Goal: Transaction & Acquisition: Purchase product/service

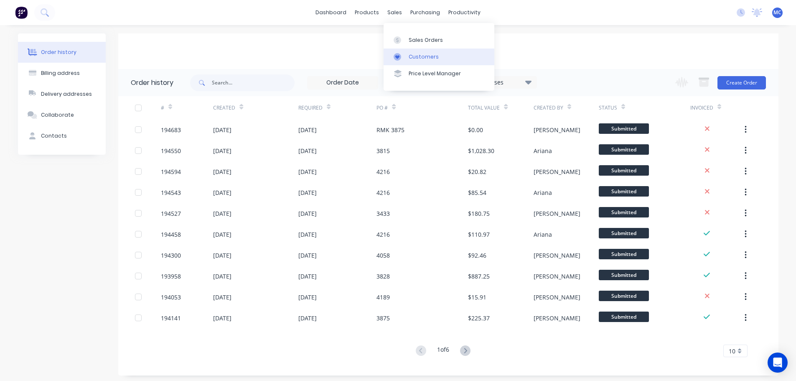
click at [423, 54] on div "Customers" at bounding box center [424, 57] width 30 height 8
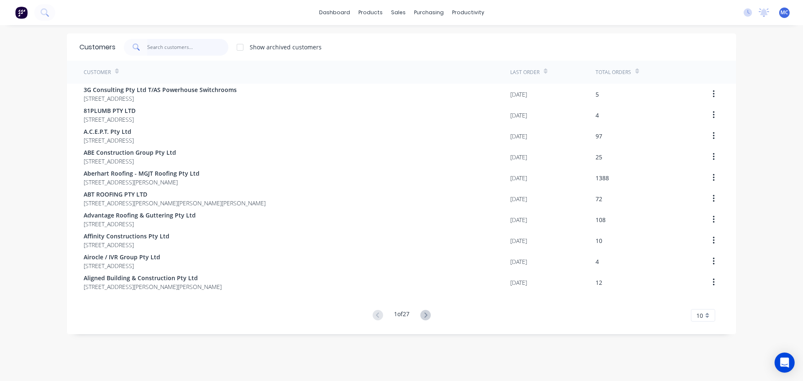
click at [150, 45] on input "text" at bounding box center [188, 47] width 82 height 17
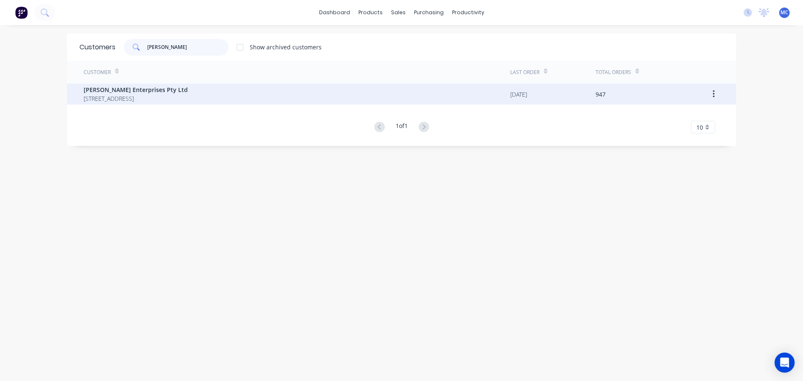
type input "[PERSON_NAME]"
click at [111, 88] on span "[PERSON_NAME] Enterprises Pty Ltd" at bounding box center [136, 89] width 104 height 9
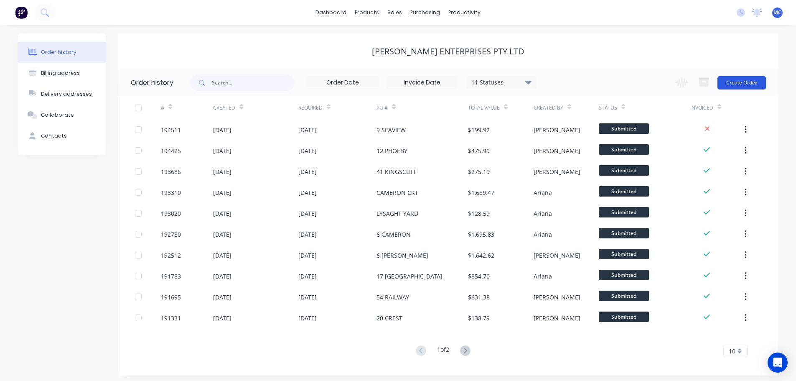
click at [741, 80] on button "Create Order" at bounding box center [742, 82] width 48 height 13
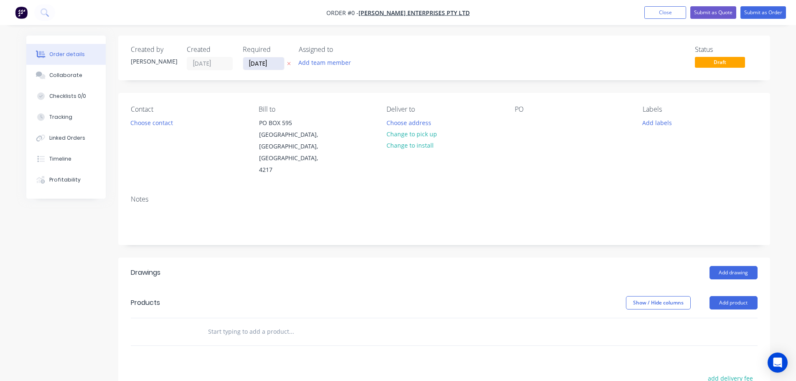
click at [268, 64] on input "[DATE]" at bounding box center [263, 63] width 41 height 13
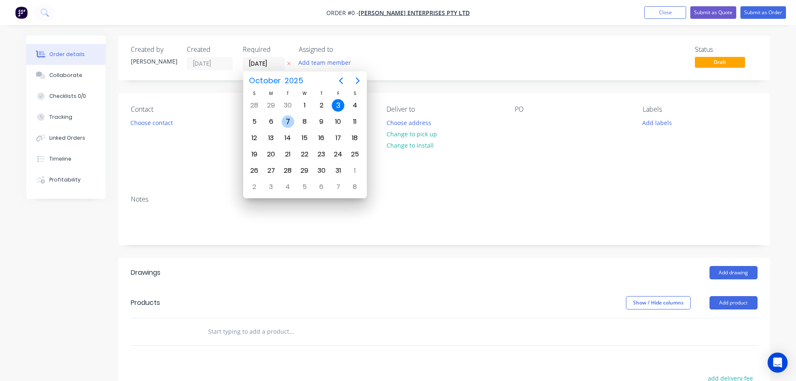
click at [289, 120] on div "7" at bounding box center [288, 121] width 13 height 13
type input "[DATE]"
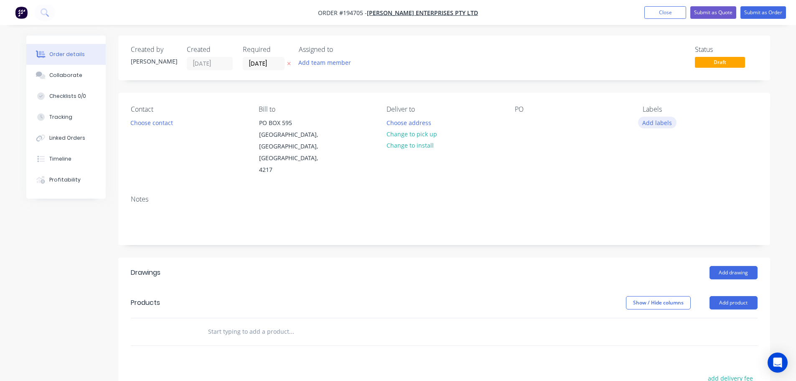
drag, startPoint x: 667, startPoint y: 127, endPoint x: 664, endPoint y: 124, distance: 4.8
click at [666, 125] on button "Add labels" at bounding box center [657, 122] width 38 height 11
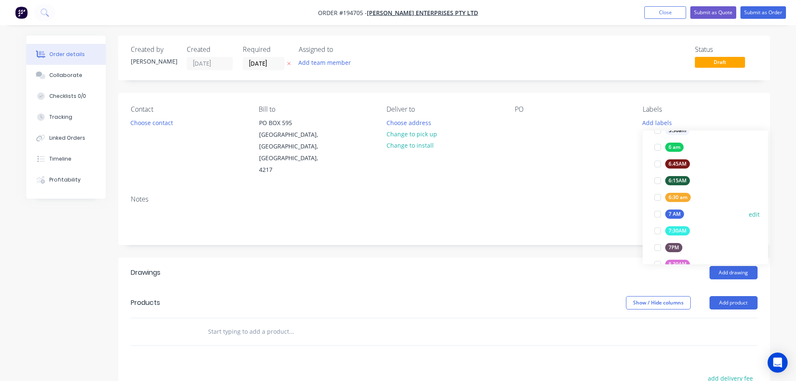
click at [659, 213] on div at bounding box center [658, 214] width 17 height 17
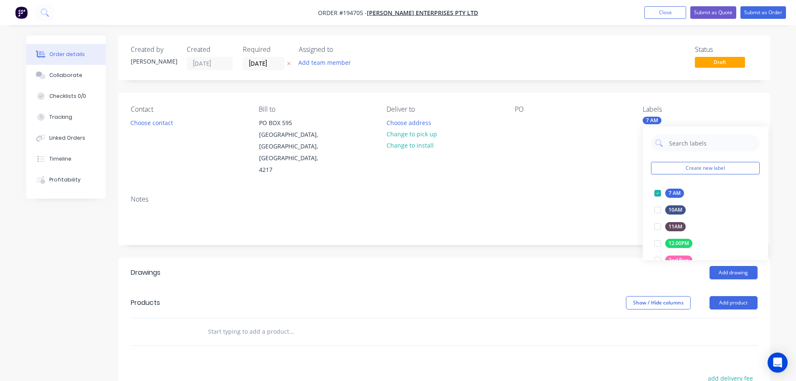
click at [604, 195] on div "Notes" at bounding box center [444, 199] width 627 height 8
click at [739, 296] on button "Add product" at bounding box center [734, 302] width 48 height 13
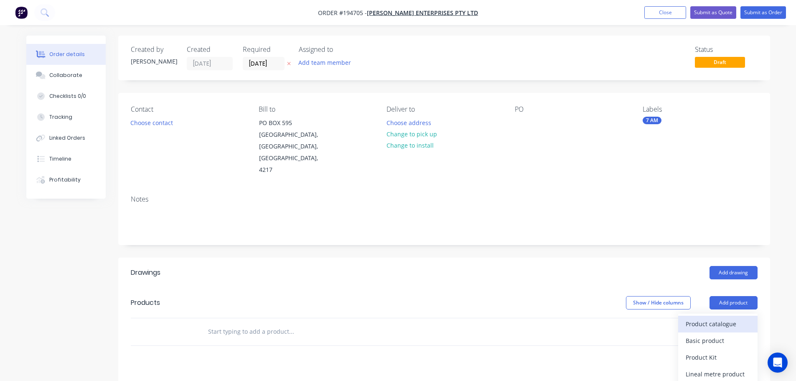
click at [708, 318] on div "Product catalogue" at bounding box center [718, 324] width 64 height 12
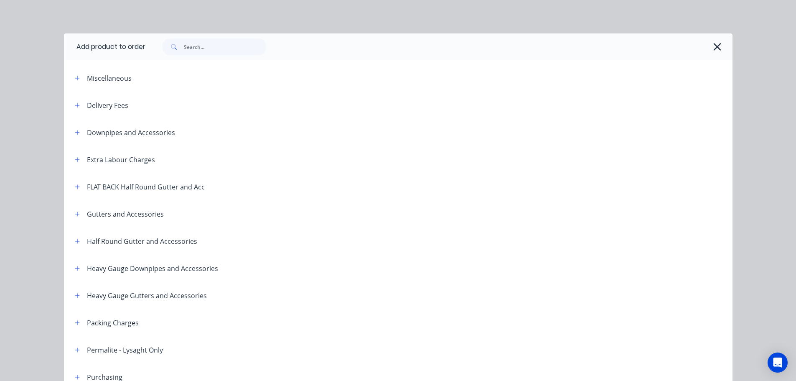
click at [72, 102] on span at bounding box center [77, 105] width 10 height 10
click at [75, 104] on icon "button" at bounding box center [77, 105] width 5 height 5
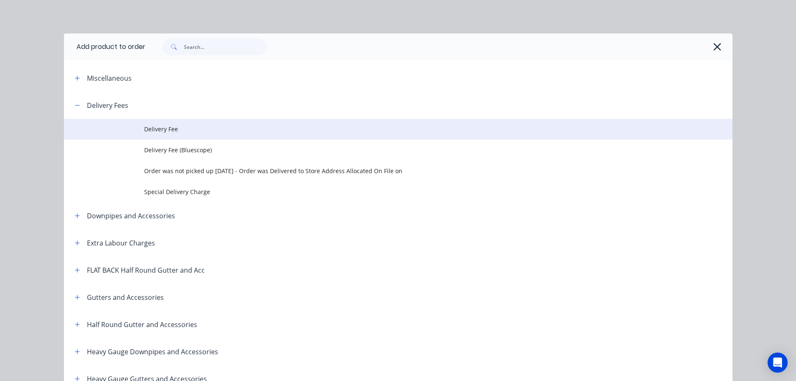
click at [152, 122] on td "Delivery Fee" at bounding box center [438, 129] width 589 height 21
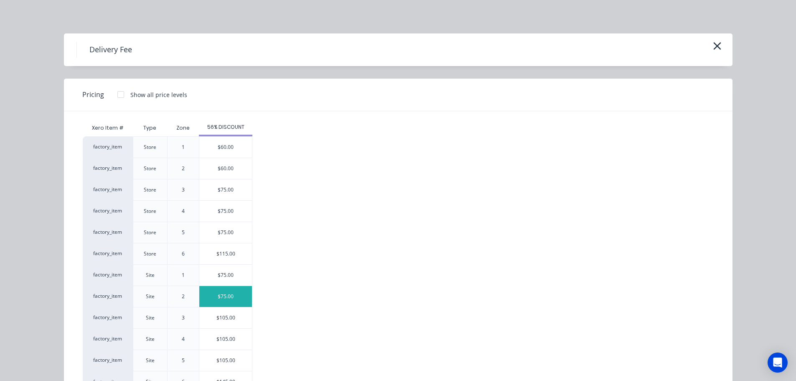
click at [228, 296] on div "$75.00" at bounding box center [225, 296] width 53 height 21
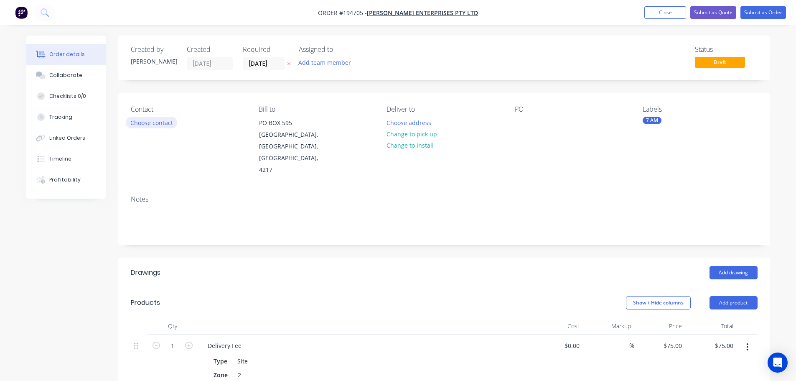
click at [146, 121] on button "Choose contact" at bounding box center [151, 122] width 51 height 11
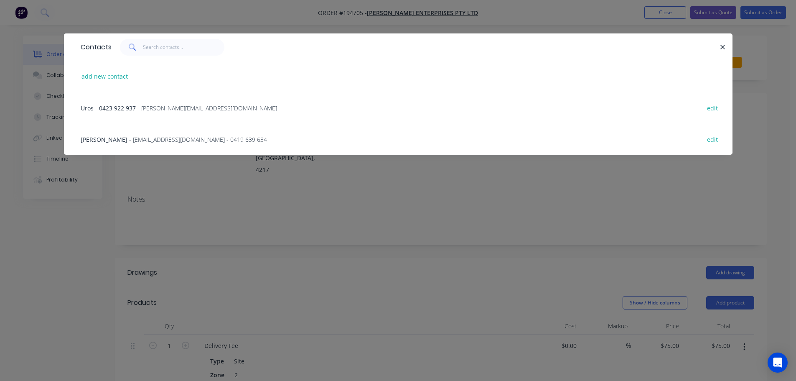
click at [227, 142] on span "- [EMAIL_ADDRESS][DOMAIN_NAME] - 0419 639 634" at bounding box center [198, 139] width 138 height 8
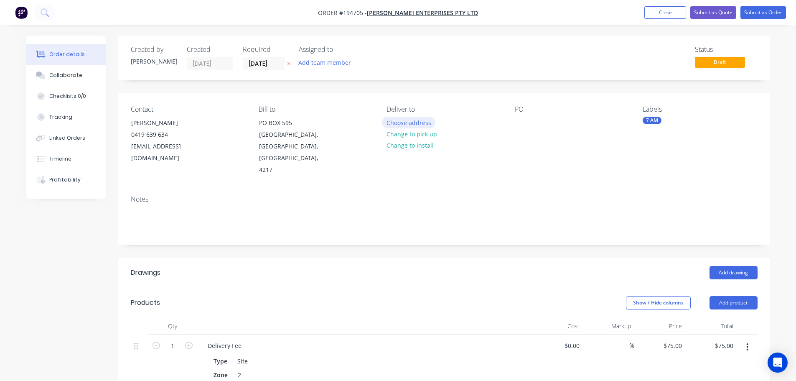
click at [409, 122] on button "Choose address" at bounding box center [409, 122] width 54 height 11
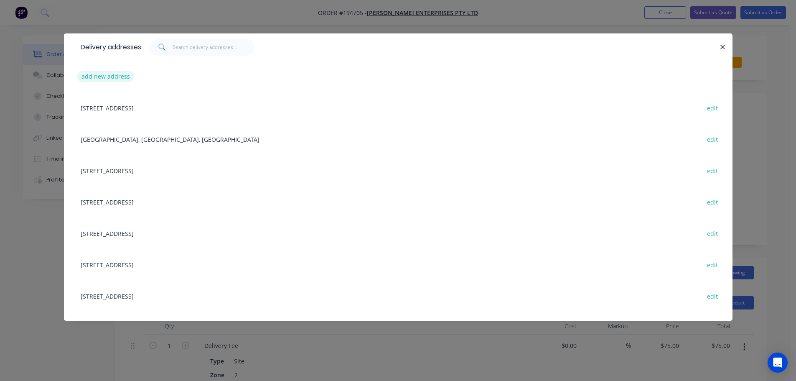
click at [104, 74] on button "add new address" at bounding box center [105, 76] width 57 height 11
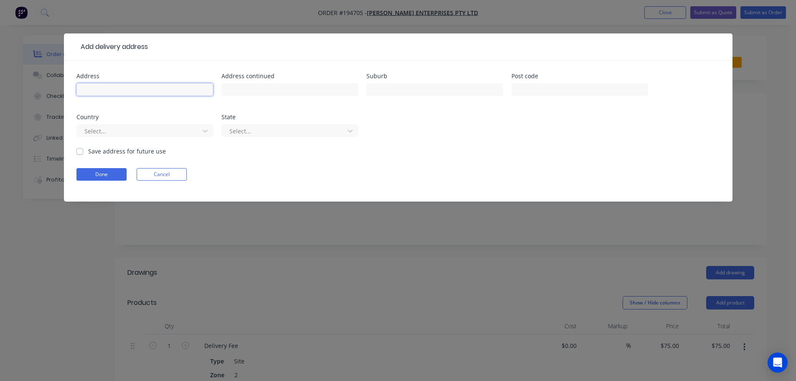
click at [96, 94] on input "text" at bounding box center [144, 89] width 137 height 13
type input "6 [PERSON_NAME]"
type input "[PERSON_NAME]"
click button "Done" at bounding box center [101, 174] width 50 height 13
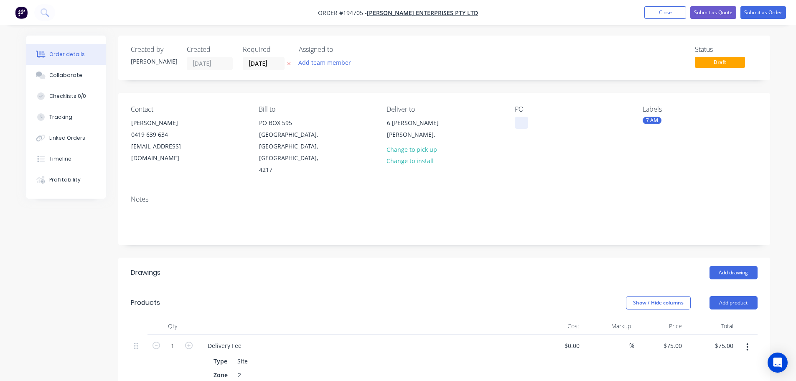
click at [525, 122] on div at bounding box center [521, 123] width 13 height 12
click at [731, 266] on button "Add drawing" at bounding box center [734, 272] width 48 height 13
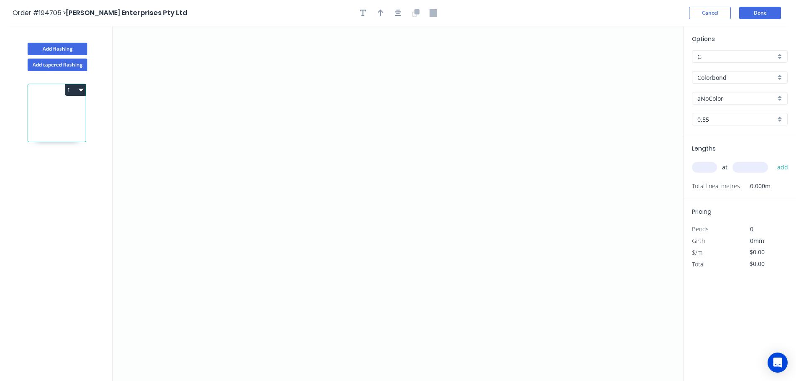
click at [722, 97] on input "aNoColor" at bounding box center [737, 98] width 78 height 9
click at [712, 183] on div "Surfmist" at bounding box center [740, 185] width 95 height 15
type input "Surfmist"
click at [707, 166] on input "text" at bounding box center [704, 167] width 25 height 11
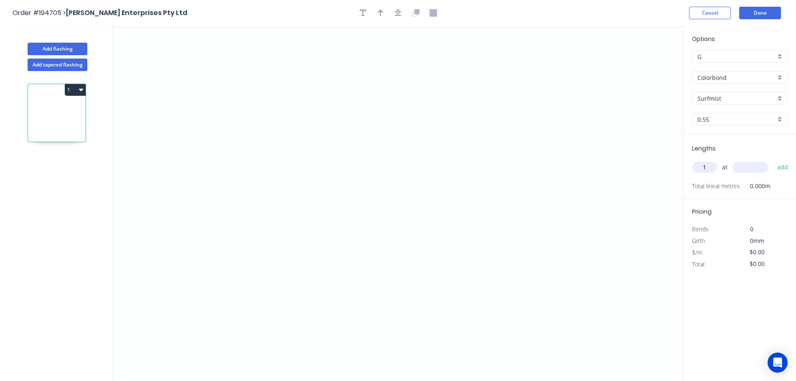
type input "1"
type input "1100"
click at [773, 160] on button "add" at bounding box center [783, 167] width 20 height 14
click at [278, 66] on icon "0" at bounding box center [398, 203] width 571 height 355
click at [302, 233] on icon "0" at bounding box center [398, 203] width 571 height 355
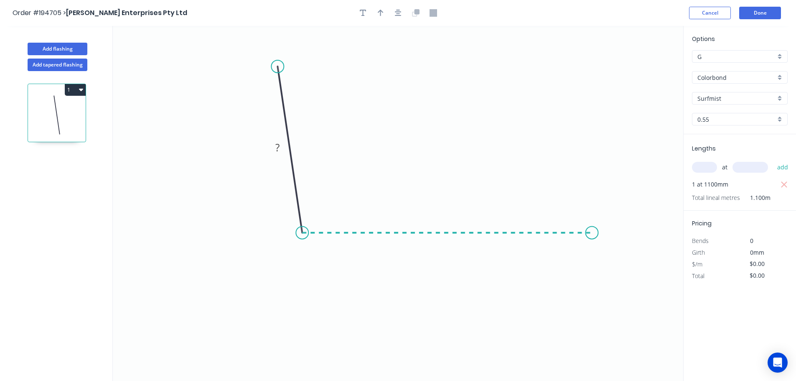
click at [595, 236] on icon "0 ?" at bounding box center [398, 203] width 571 height 355
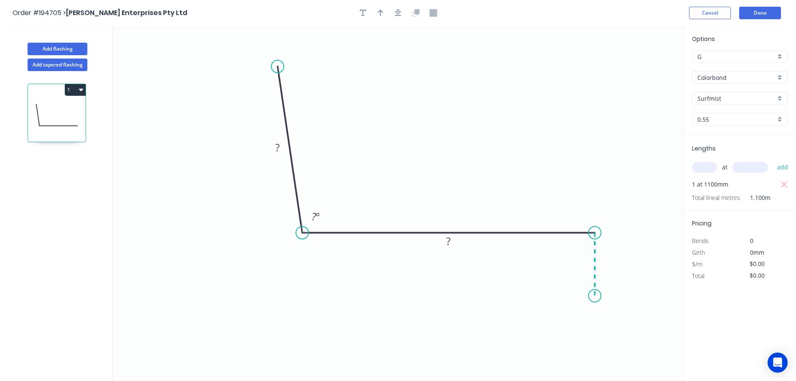
click at [596, 296] on icon "0 ? ? ? º" at bounding box center [398, 203] width 571 height 355
click at [596, 296] on circle at bounding box center [595, 295] width 13 height 13
click at [278, 148] on tspan "?" at bounding box center [277, 147] width 4 height 14
type input "$12.34"
type input "$13.57"
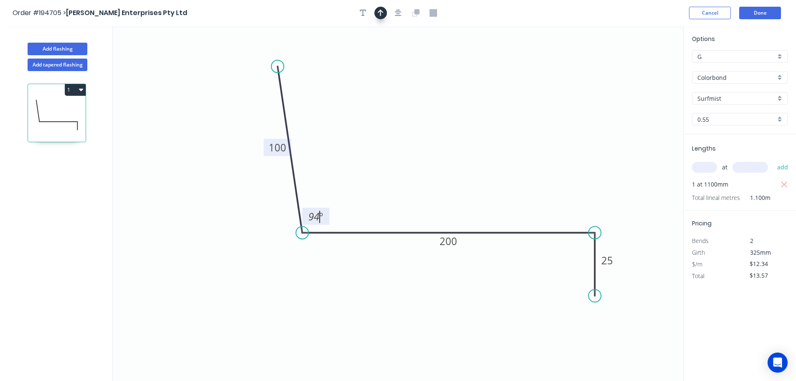
click at [381, 12] on icon "button" at bounding box center [381, 13] width 6 height 7
click at [643, 67] on icon at bounding box center [641, 58] width 8 height 27
drag, startPoint x: 643, startPoint y: 67, endPoint x: 443, endPoint y: 120, distance: 206.7
click at [443, 120] on icon at bounding box center [453, 111] width 24 height 24
click at [52, 44] on button "Add flashing" at bounding box center [58, 49] width 60 height 13
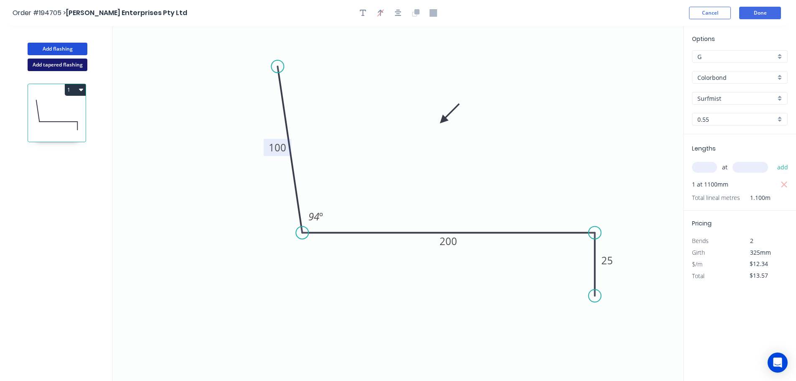
type input "$0.00"
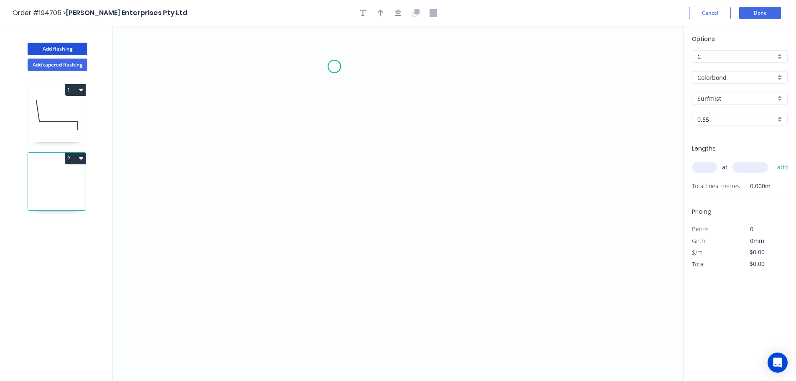
drag, startPoint x: 334, startPoint y: 66, endPoint x: 329, endPoint y: 204, distance: 138.0
click at [334, 67] on icon "0" at bounding box center [398, 203] width 571 height 355
click at [336, 301] on icon "0" at bounding box center [398, 203] width 571 height 355
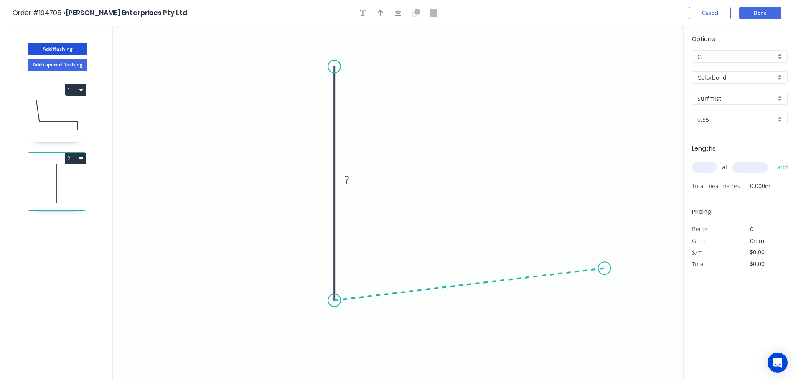
click at [605, 268] on icon "0 ?" at bounding box center [398, 203] width 571 height 355
click at [605, 268] on circle at bounding box center [604, 268] width 13 height 13
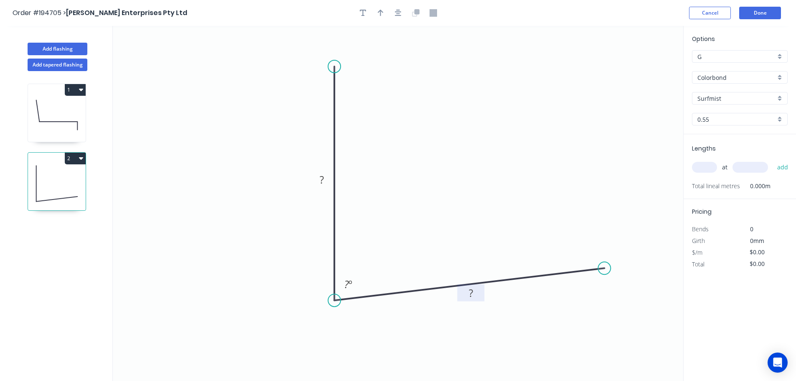
click at [473, 294] on tspan "?" at bounding box center [471, 293] width 4 height 14
type input "$7.49"
click at [381, 14] on icon "button" at bounding box center [381, 13] width 6 height 7
click at [643, 64] on icon at bounding box center [641, 58] width 8 height 27
drag, startPoint x: 643, startPoint y: 64, endPoint x: 490, endPoint y: 170, distance: 186.3
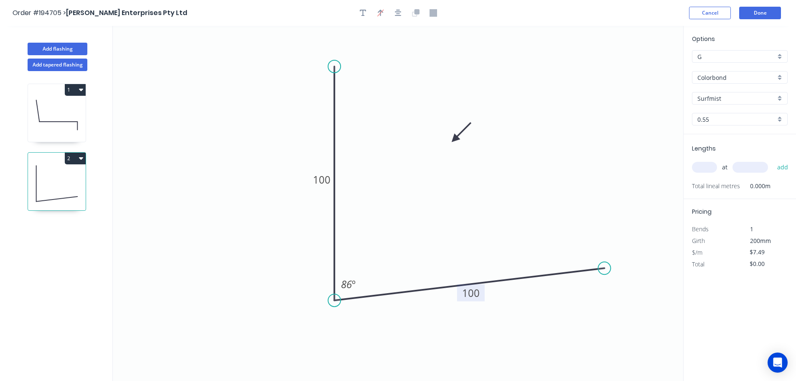
click at [453, 144] on icon at bounding box center [461, 132] width 24 height 24
click at [707, 166] on input "text" at bounding box center [704, 167] width 25 height 11
type input "1"
type input "1100"
click at [773, 160] on button "add" at bounding box center [783, 167] width 20 height 14
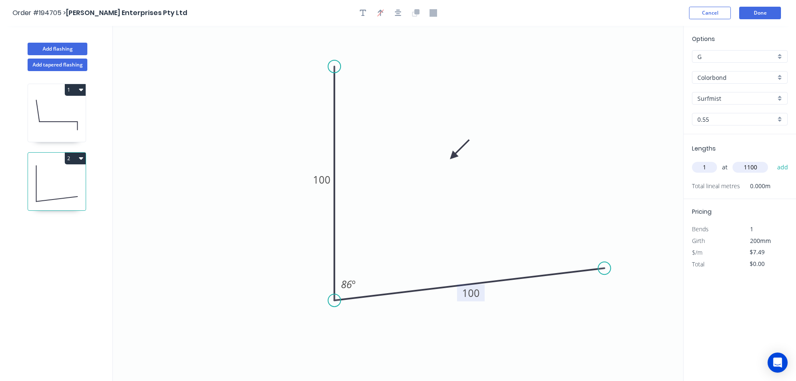
type input "$8.24"
click at [59, 46] on button "Add flashing" at bounding box center [58, 49] width 60 height 13
type input "$0.00"
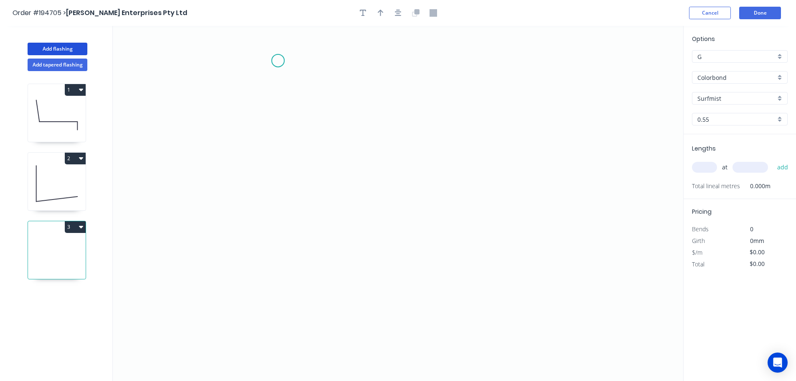
click at [278, 61] on icon "0" at bounding box center [398, 203] width 571 height 355
drag, startPoint x: 271, startPoint y: 268, endPoint x: 415, endPoint y: 264, distance: 144.7
click at [271, 268] on icon "0" at bounding box center [398, 203] width 571 height 355
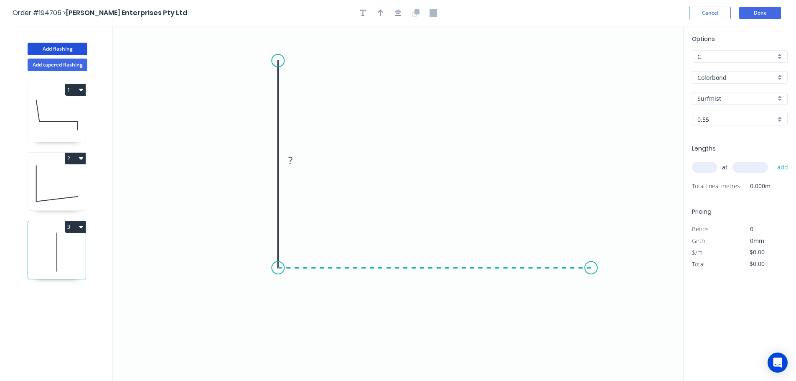
click at [591, 259] on icon "0 ?" at bounding box center [398, 203] width 571 height 355
click at [592, 331] on icon "0 ? ?" at bounding box center [398, 203] width 571 height 355
click at [592, 331] on circle at bounding box center [591, 330] width 13 height 13
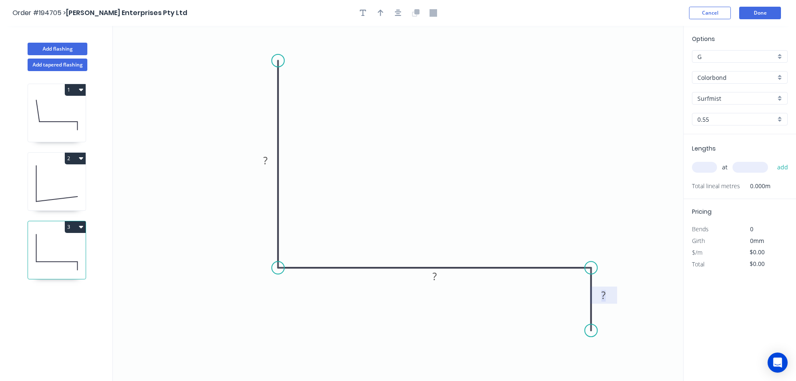
click at [604, 295] on tspan "?" at bounding box center [603, 295] width 4 height 14
click at [380, 11] on icon "button" at bounding box center [381, 13] width 6 height 7
type input "$12.34"
click at [641, 67] on icon at bounding box center [641, 58] width 8 height 27
drag, startPoint x: 641, startPoint y: 67, endPoint x: 411, endPoint y: 149, distance: 243.8
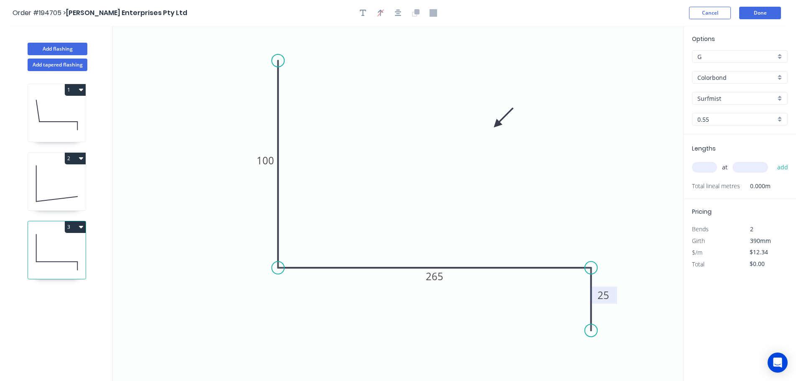
click at [492, 130] on icon at bounding box center [504, 118] width 24 height 24
click at [708, 166] on input "text" at bounding box center [704, 167] width 25 height 11
type input "1"
type input "1600"
click at [773, 160] on button "add" at bounding box center [783, 167] width 20 height 14
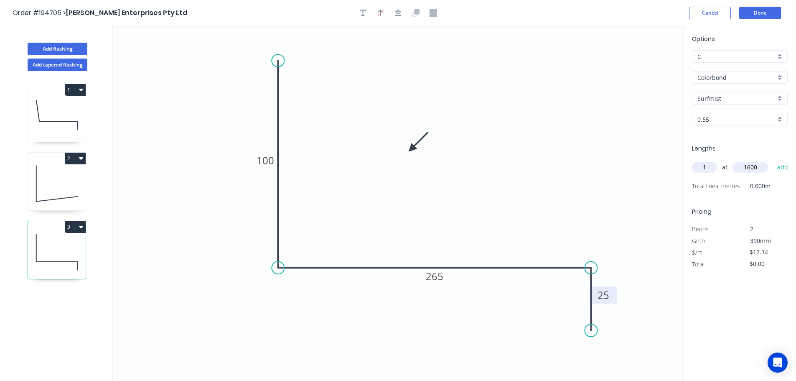
type input "$19.74"
click at [54, 46] on button "Add flashing" at bounding box center [58, 49] width 60 height 13
type input "$0.00"
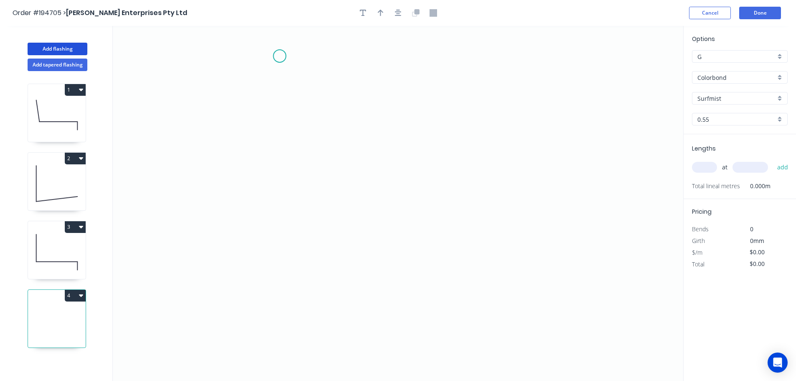
click at [280, 56] on icon "0" at bounding box center [398, 203] width 571 height 355
drag, startPoint x: 273, startPoint y: 270, endPoint x: 453, endPoint y: 260, distance: 180.4
click at [273, 270] on icon "0" at bounding box center [398, 203] width 571 height 355
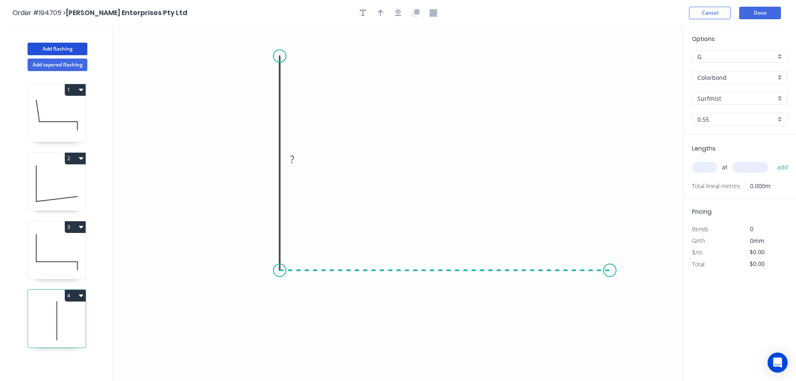
click at [610, 270] on icon "0 ?" at bounding box center [398, 203] width 571 height 355
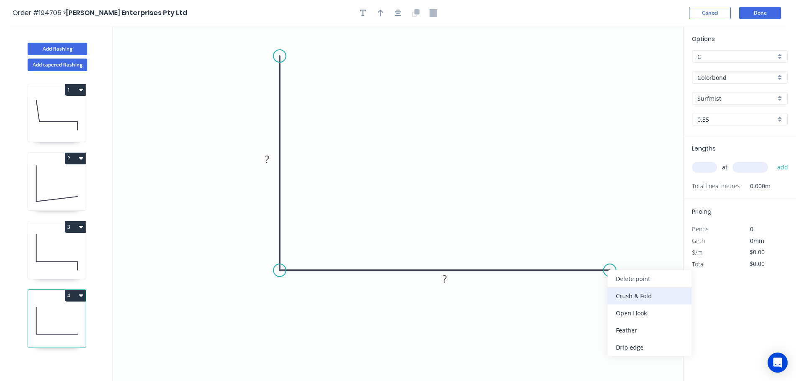
click at [620, 290] on div "Crush & Fold" at bounding box center [650, 295] width 84 height 17
drag, startPoint x: 614, startPoint y: 286, endPoint x: 616, endPoint y: 234, distance: 52.3
click at [616, 234] on rect at bounding box center [600, 231] width 33 height 17
click at [608, 229] on tspan "10" at bounding box center [607, 232] width 12 height 14
click at [629, 306] on div "Flip bend" at bounding box center [648, 303] width 84 height 17
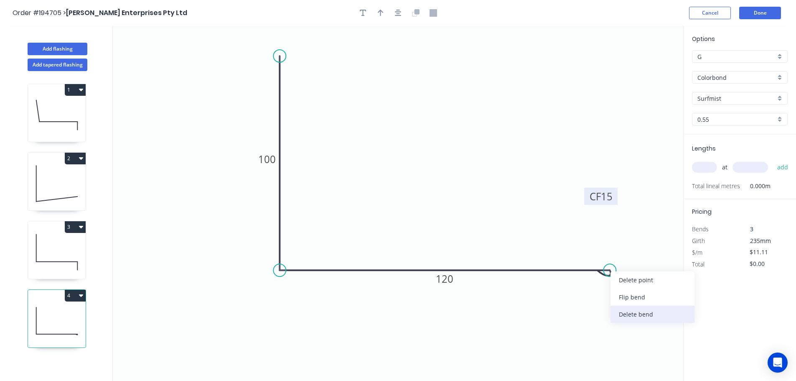
click at [635, 314] on div "Delete bend" at bounding box center [653, 314] width 84 height 17
click at [610, 270] on circle at bounding box center [610, 270] width 13 height 13
click at [610, 280] on icon "0 100 120" at bounding box center [398, 203] width 571 height 355
click at [530, 278] on icon "0 100 120 ?" at bounding box center [398, 203] width 571 height 355
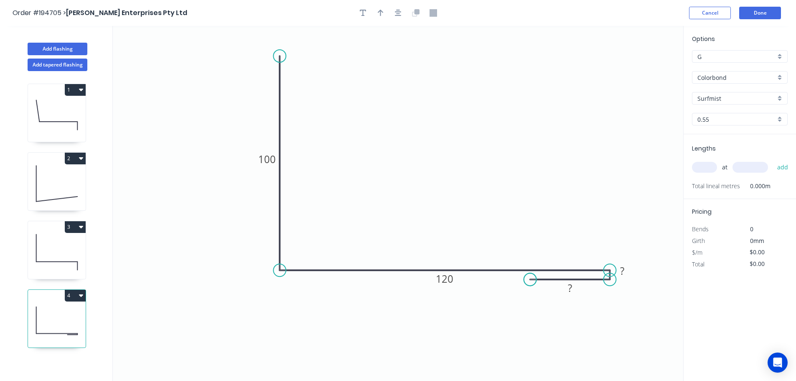
click at [530, 278] on circle at bounding box center [530, 279] width 13 height 13
click at [640, 284] on div "Hide measurement" at bounding box center [670, 283] width 84 height 17
drag, startPoint x: 582, startPoint y: 290, endPoint x: 583, endPoint y: 301, distance: 10.5
click at [583, 301] on rect at bounding box center [571, 298] width 27 height 17
click at [572, 297] on tspan "?" at bounding box center [571, 298] width 4 height 14
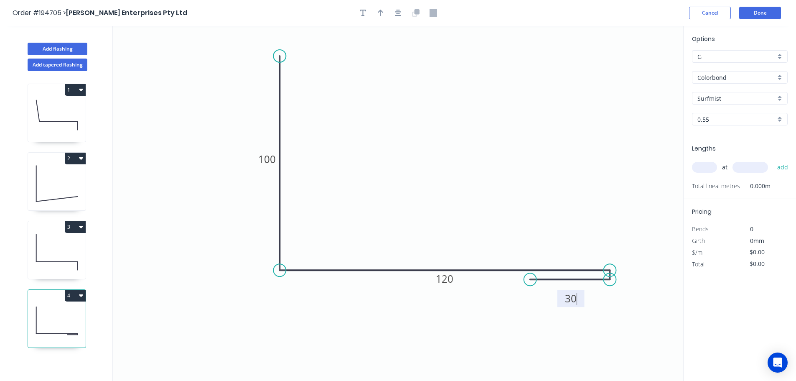
type input "$11.11"
click at [380, 14] on icon "button" at bounding box center [381, 13] width 6 height 7
click at [642, 65] on icon at bounding box center [641, 58] width 8 height 27
drag, startPoint x: 641, startPoint y: 64, endPoint x: 455, endPoint y: 135, distance: 199.5
click at [455, 135] on icon at bounding box center [456, 125] width 8 height 27
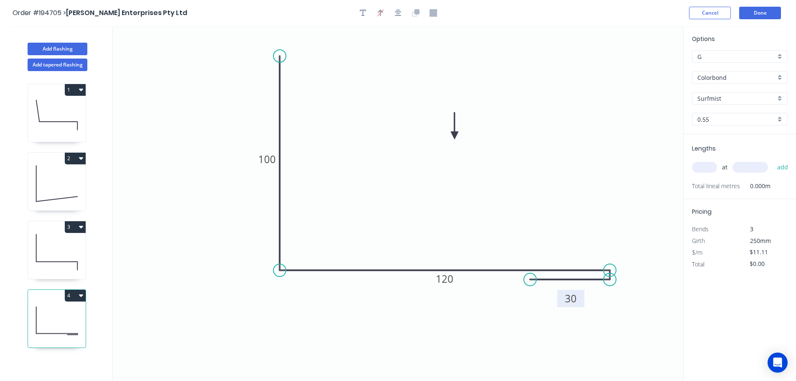
click at [455, 135] on icon at bounding box center [455, 125] width 8 height 27
click at [713, 163] on input "text" at bounding box center [704, 167] width 25 height 11
type input "1"
type input "1600"
click at [773, 160] on button "add" at bounding box center [783, 167] width 20 height 14
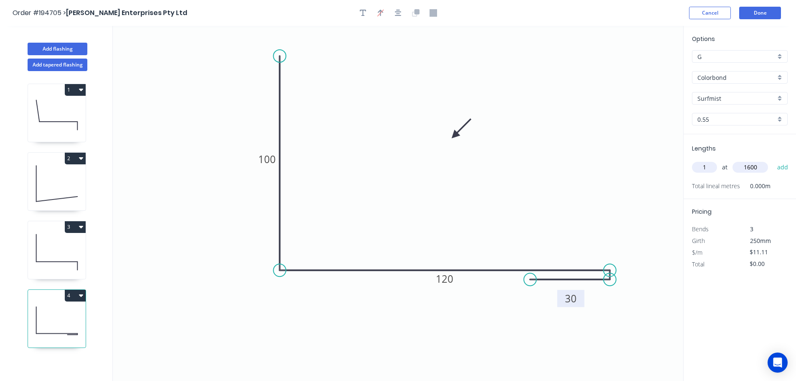
type input "$17.78"
click at [54, 48] on button "Add flashing" at bounding box center [58, 49] width 60 height 13
type input "$0.00"
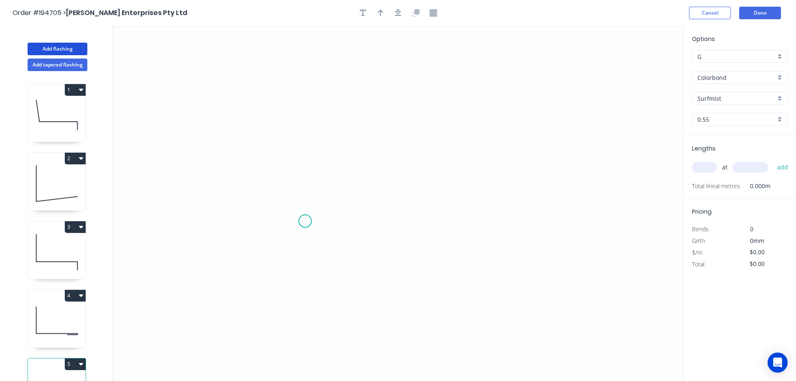
click at [305, 221] on icon "0" at bounding box center [398, 203] width 571 height 355
click at [305, 120] on icon at bounding box center [305, 170] width 0 height 101
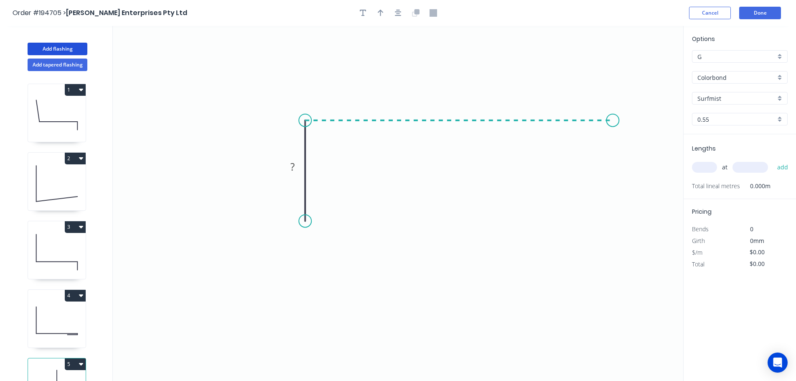
click at [614, 120] on icon "0 ?" at bounding box center [398, 203] width 571 height 355
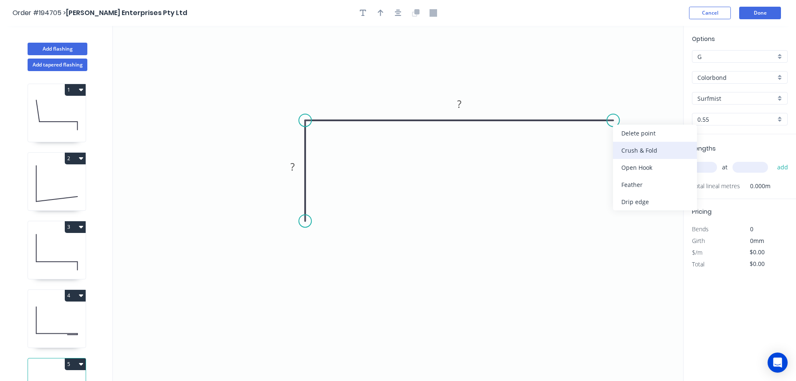
click at [628, 149] on div "Crush & Fold" at bounding box center [655, 150] width 84 height 17
click at [629, 147] on div "Flip bend" at bounding box center [657, 148] width 84 height 17
drag, startPoint x: 637, startPoint y: 133, endPoint x: 617, endPoint y: 146, distance: 24.2
click at [617, 146] on rect at bounding box center [603, 146] width 33 height 17
click at [610, 147] on tspan "10" at bounding box center [610, 147] width 12 height 14
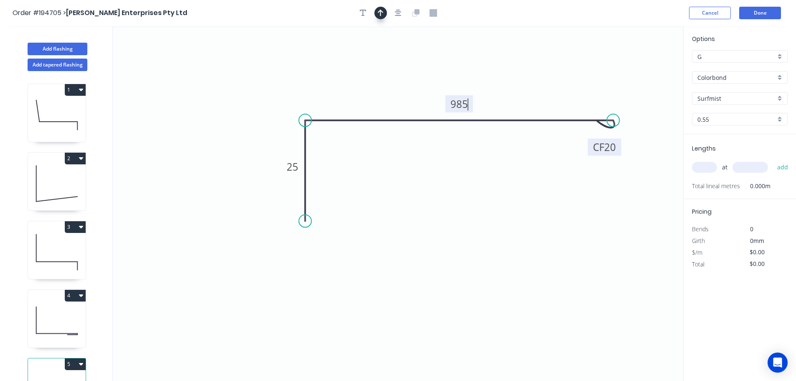
click at [382, 15] on icon "button" at bounding box center [381, 13] width 6 height 8
type input "$29.36"
click at [638, 69] on icon "0 25 CF 20 985" at bounding box center [398, 203] width 571 height 355
click at [637, 69] on icon "0 25 CF 20 985" at bounding box center [398, 203] width 571 height 355
click at [641, 67] on icon at bounding box center [641, 58] width 8 height 27
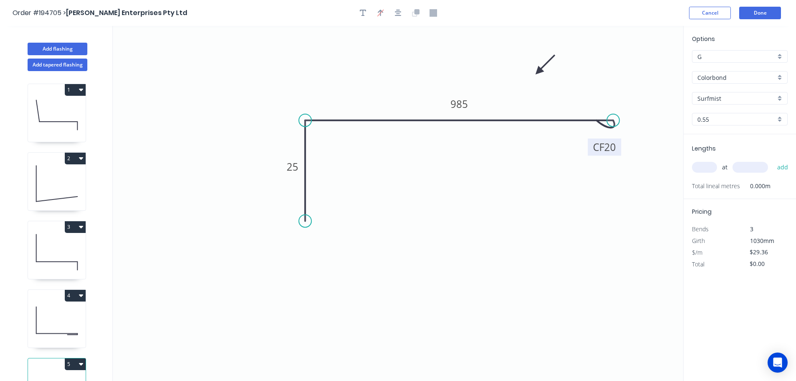
drag, startPoint x: 641, startPoint y: 67, endPoint x: 523, endPoint y: 69, distance: 117.9
click at [533, 69] on icon at bounding box center [545, 65] width 24 height 24
click at [703, 166] on input "text" at bounding box center [704, 167] width 25 height 11
type input "1"
type input "1350"
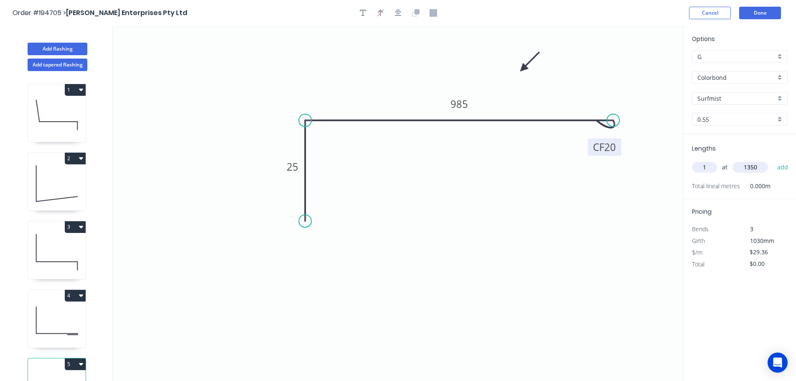
click at [773, 160] on button "add" at bounding box center [783, 167] width 20 height 14
type input "$39.64"
click at [63, 46] on button "Add flashing" at bounding box center [58, 49] width 60 height 13
type input "$0.00"
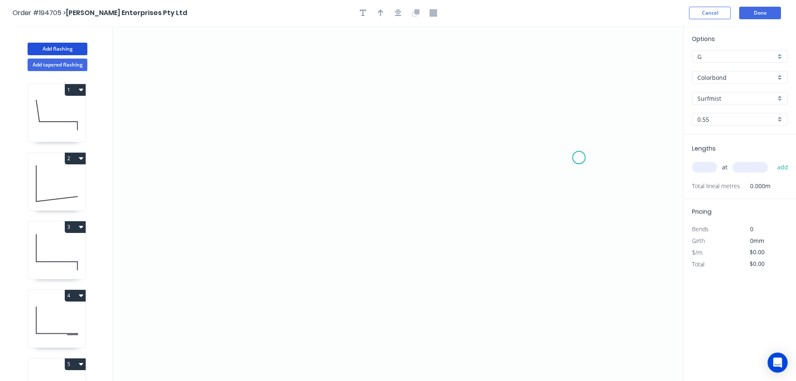
click at [579, 158] on icon "0" at bounding box center [398, 203] width 571 height 355
click at [533, 109] on icon "0" at bounding box center [398, 203] width 571 height 355
click at [250, 112] on icon "0 ?" at bounding box center [398, 203] width 571 height 355
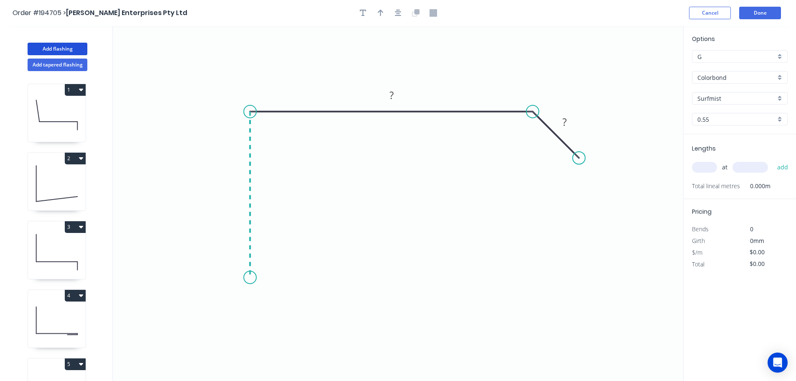
click at [257, 278] on icon "0 ? ?" at bounding box center [398, 203] width 571 height 355
click at [227, 300] on icon "0 ? ? ?" at bounding box center [398, 203] width 571 height 355
click at [254, 328] on icon "0 ? ? ? ?" at bounding box center [398, 203] width 571 height 355
click at [254, 328] on circle at bounding box center [254, 328] width 13 height 13
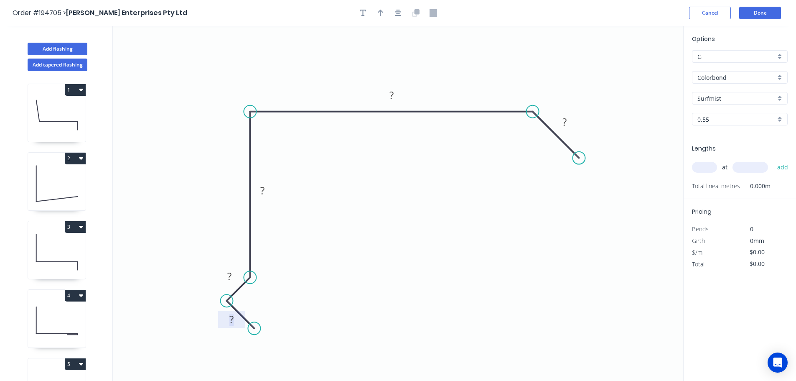
click at [234, 322] on rect at bounding box center [231, 320] width 17 height 12
click at [382, 15] on icon "button" at bounding box center [381, 13] width 6 height 8
type input "$13.93"
click at [644, 69] on icon "0 15 15 80 235 30" at bounding box center [398, 203] width 571 height 355
click at [640, 67] on icon at bounding box center [641, 58] width 8 height 27
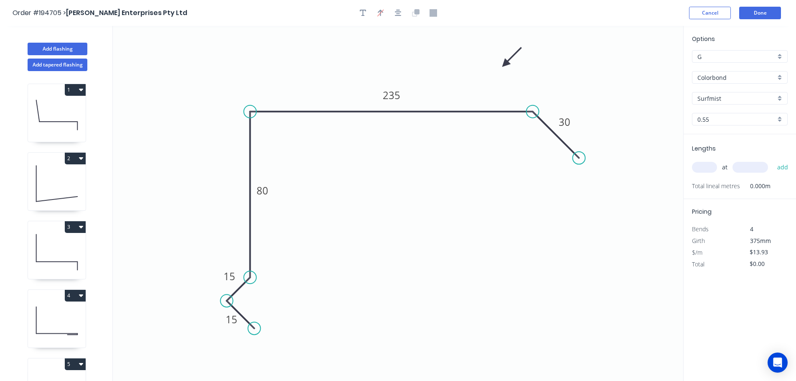
drag, startPoint x: 640, startPoint y: 67, endPoint x: 526, endPoint y: 100, distance: 118.9
click at [501, 65] on icon at bounding box center [512, 57] width 24 height 24
click at [708, 164] on input "text" at bounding box center [704, 167] width 25 height 11
type input "1"
type input "2200"
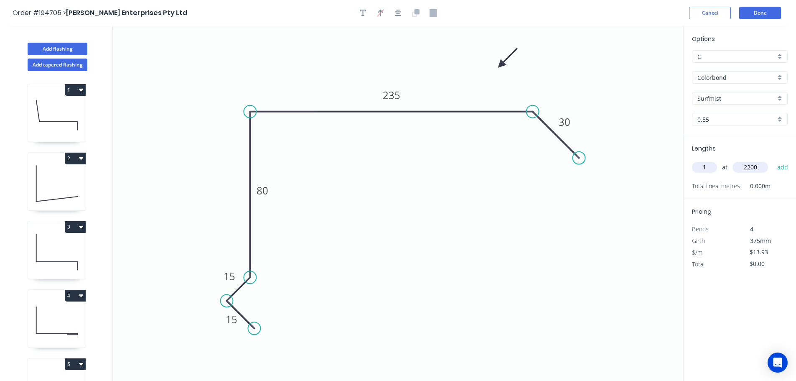
click at [773, 160] on button "add" at bounding box center [783, 167] width 20 height 14
type input "$30.65"
click at [758, 10] on button "Done" at bounding box center [760, 13] width 42 height 13
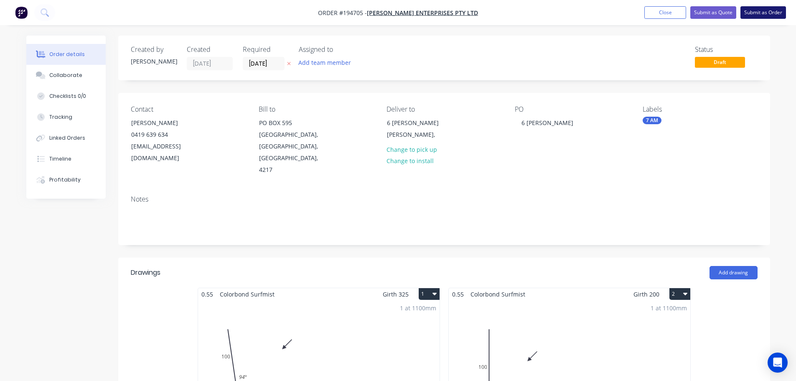
click at [762, 9] on button "Submit as Order" at bounding box center [764, 12] width 46 height 13
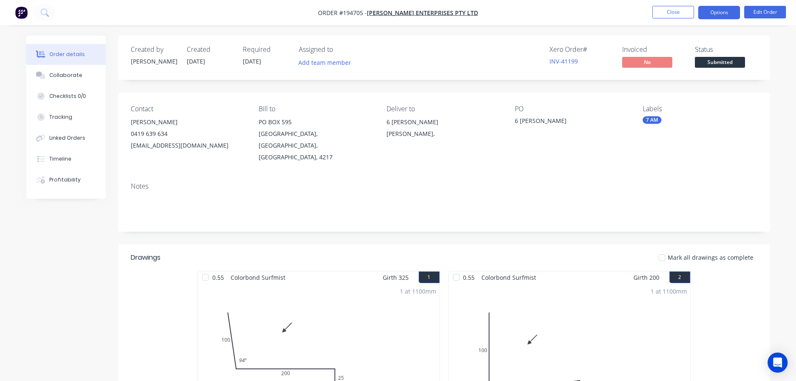
drag, startPoint x: 723, startPoint y: 17, endPoint x: 703, endPoint y: 17, distance: 19.2
click at [722, 17] on button "Options" at bounding box center [719, 12] width 42 height 13
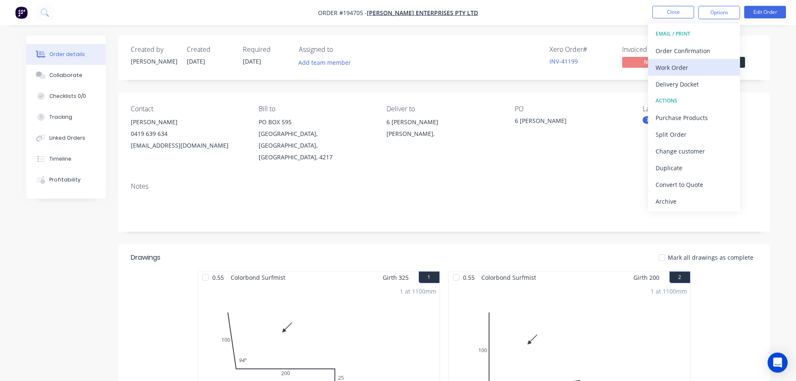
click at [666, 67] on div "Work Order" at bounding box center [694, 67] width 77 height 12
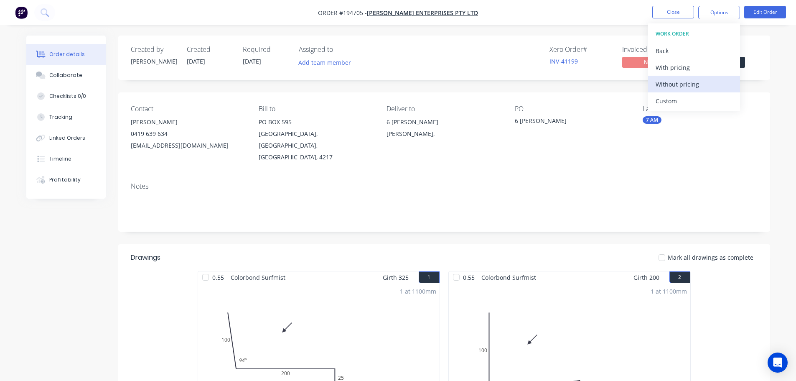
click at [675, 82] on div "Without pricing" at bounding box center [694, 84] width 77 height 12
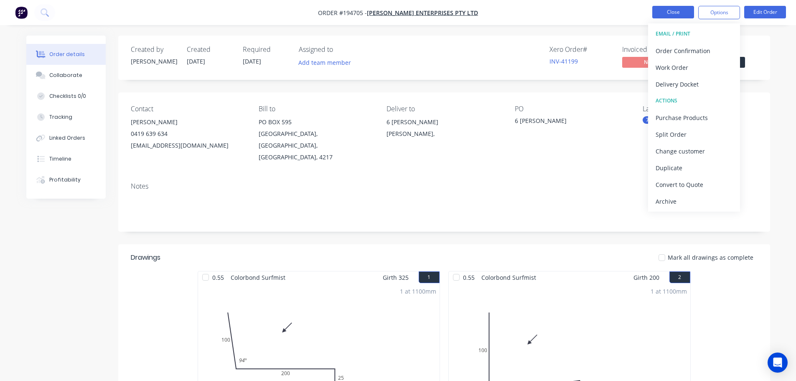
click at [678, 10] on button "Close" at bounding box center [673, 12] width 42 height 13
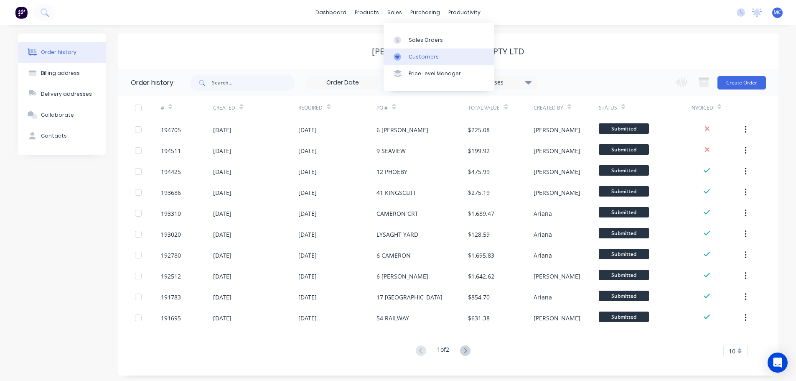
click at [418, 56] on div "Customers" at bounding box center [424, 57] width 30 height 8
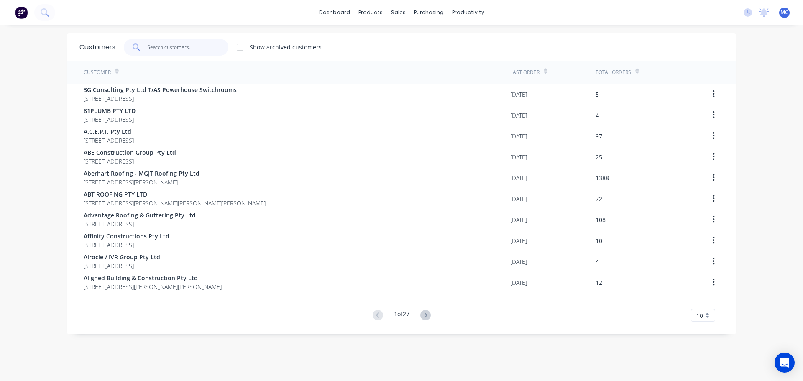
click at [159, 44] on input "text" at bounding box center [188, 47] width 82 height 17
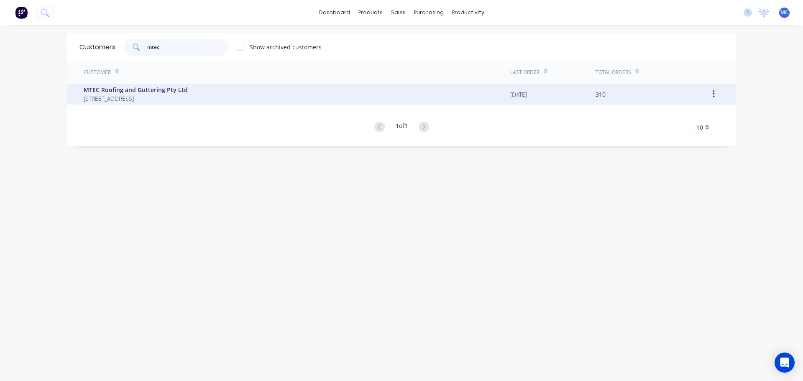
type input "mtec"
click at [125, 88] on span "MTEC Roofing and Guttering Pty Ltd" at bounding box center [136, 89] width 104 height 9
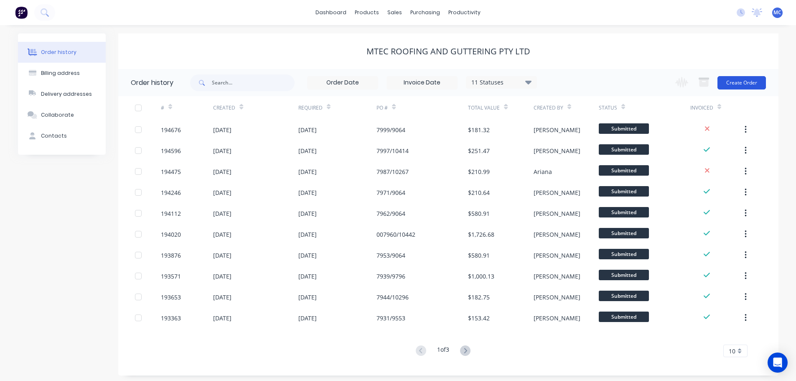
click at [736, 84] on button "Create Order" at bounding box center [742, 82] width 48 height 13
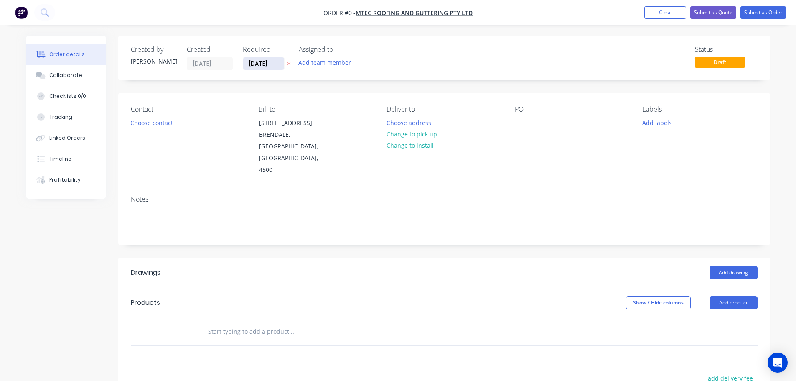
click at [262, 64] on input "[DATE]" at bounding box center [263, 63] width 41 height 13
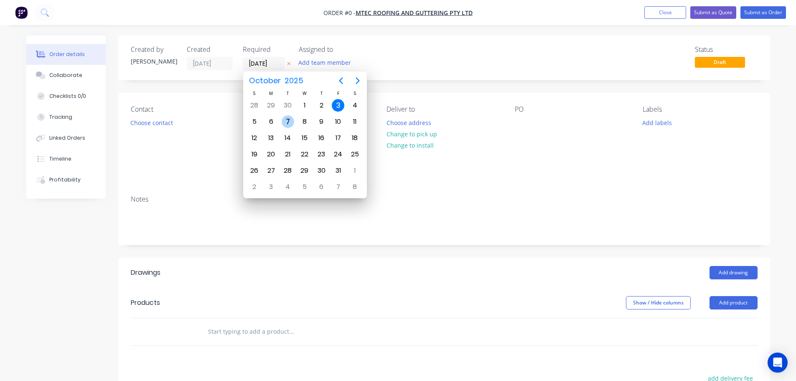
click at [285, 120] on div "7" at bounding box center [288, 121] width 13 height 13
type input "[DATE]"
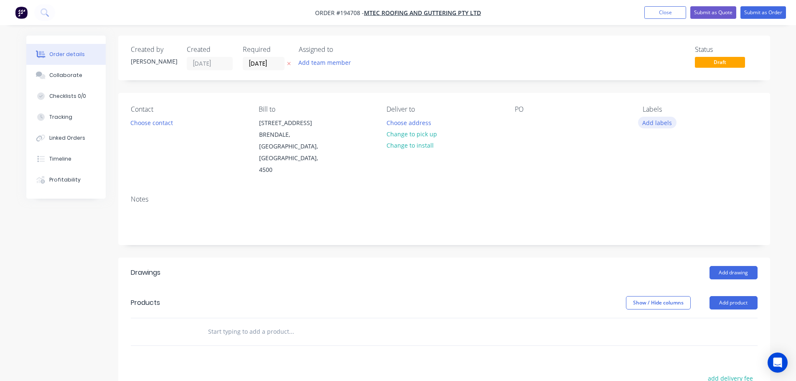
click at [653, 122] on button "Add labels" at bounding box center [657, 122] width 38 height 11
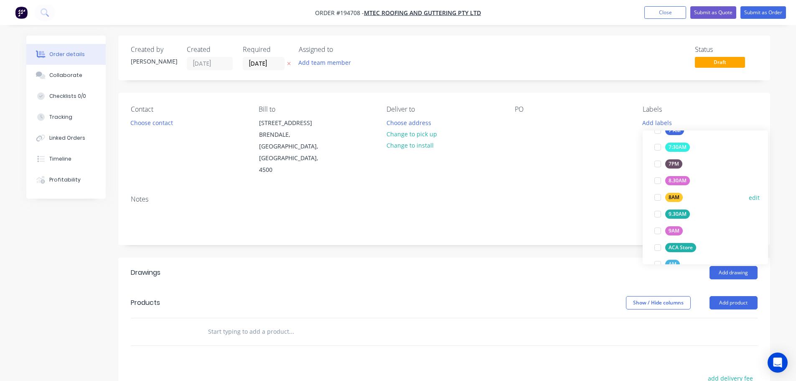
click at [660, 194] on div at bounding box center [658, 197] width 17 height 17
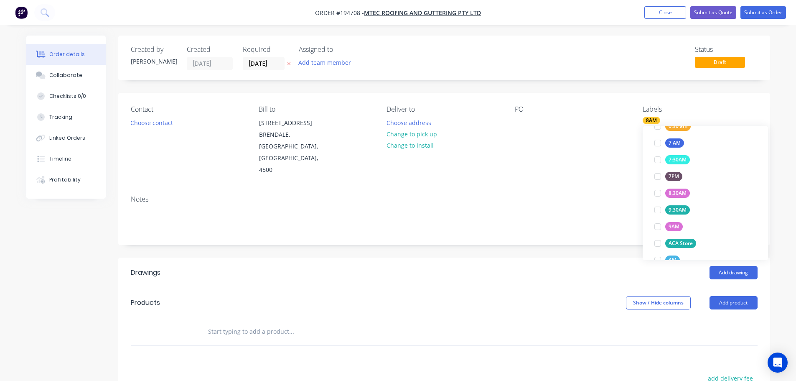
scroll to position [0, 0]
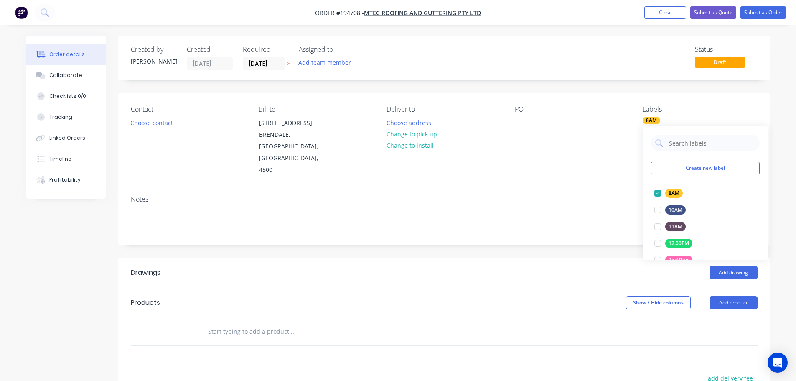
click at [606, 189] on div "Notes" at bounding box center [444, 217] width 652 height 56
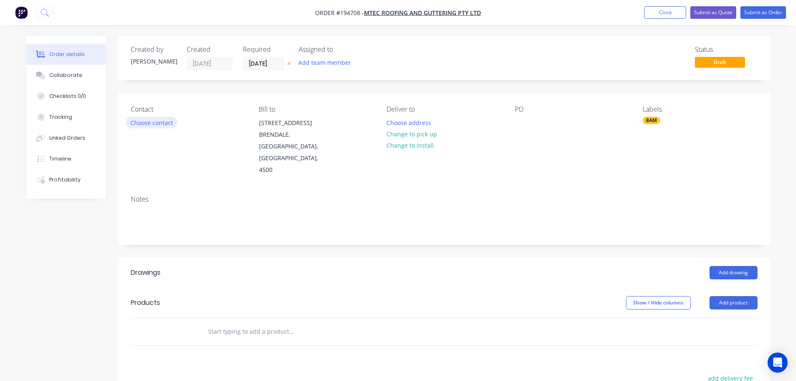
click at [155, 121] on button "Choose contact" at bounding box center [151, 122] width 51 height 11
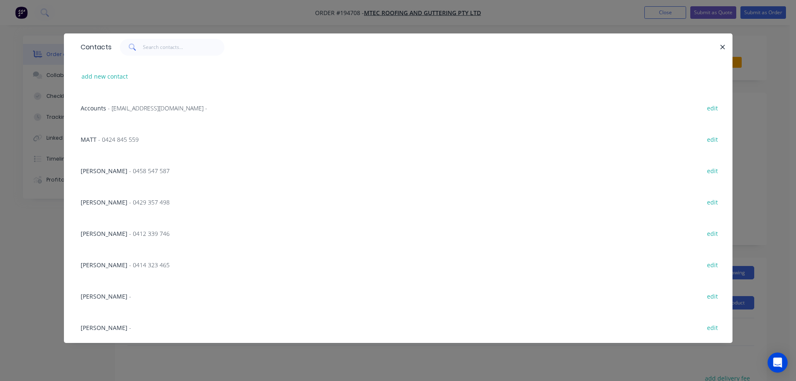
click at [127, 235] on span "[PERSON_NAME]" at bounding box center [104, 233] width 47 height 8
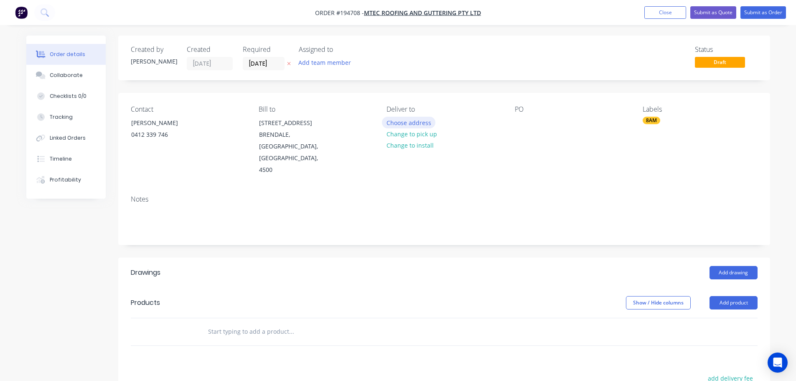
click at [401, 122] on button "Choose address" at bounding box center [409, 122] width 54 height 11
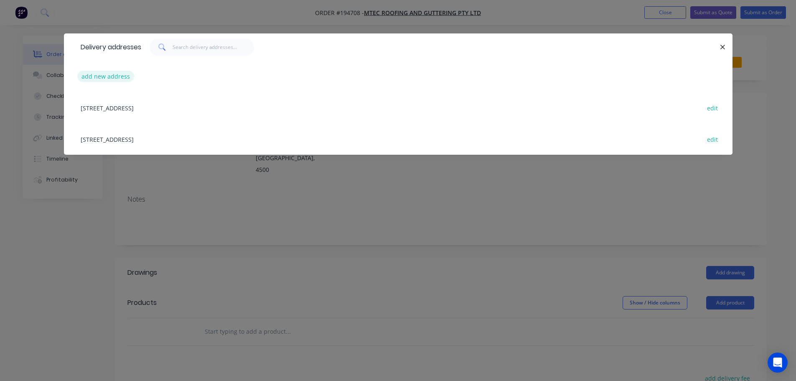
click at [118, 72] on button "add new address" at bounding box center [105, 76] width 57 height 11
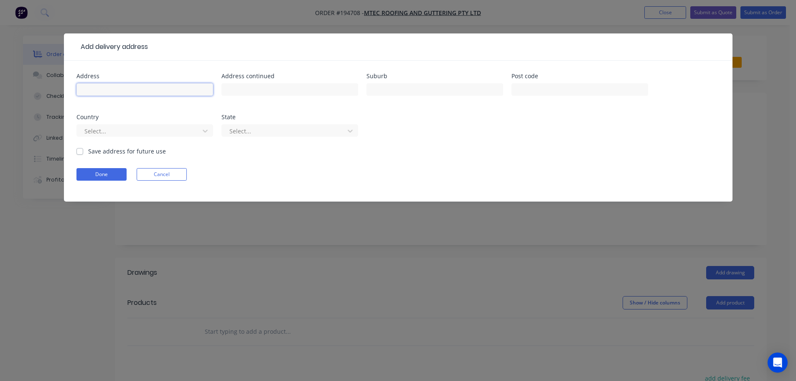
click at [104, 91] on input "text" at bounding box center [144, 89] width 137 height 13
type input "[STREET_ADDRESS]"
type input "[PERSON_NAME]"
click button "Done" at bounding box center [101, 174] width 50 height 13
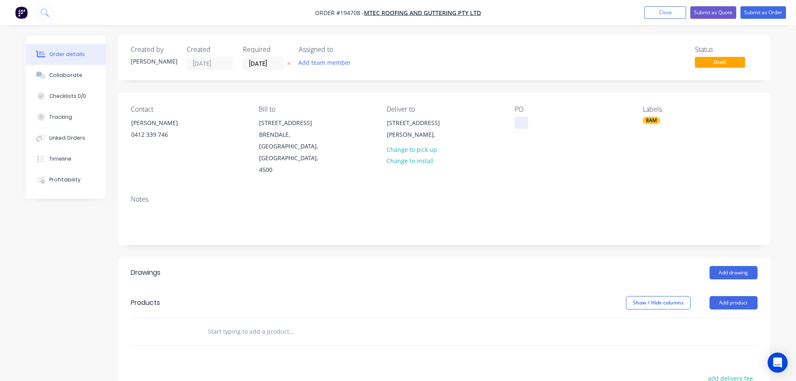
click at [521, 120] on div at bounding box center [521, 123] width 13 height 12
click at [739, 266] on button "Add drawing" at bounding box center [734, 272] width 48 height 13
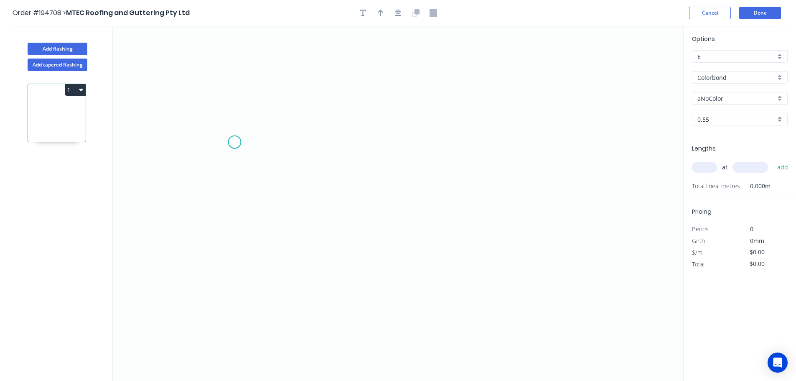
click at [234, 142] on icon "0" at bounding box center [398, 203] width 571 height 355
click at [295, 82] on icon at bounding box center [264, 112] width 60 height 60
click at [604, 90] on icon "0 ?" at bounding box center [398, 203] width 571 height 355
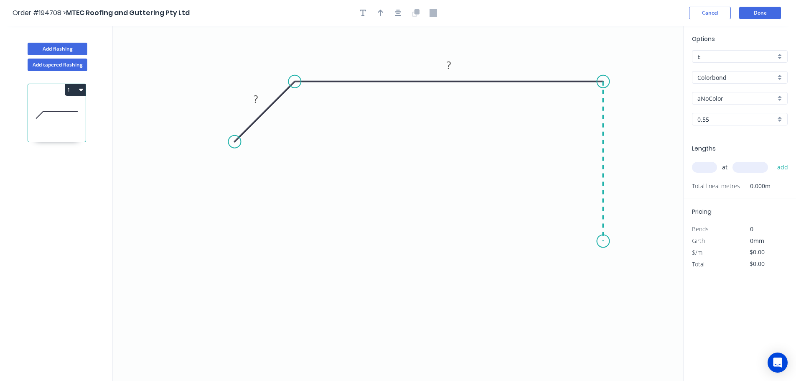
click at [597, 241] on icon "0 ? ?" at bounding box center [398, 203] width 571 height 355
click at [628, 267] on icon "0 ? ? ?" at bounding box center [398, 203] width 571 height 355
click at [601, 294] on icon "0 ? ? ? ?" at bounding box center [398, 203] width 571 height 355
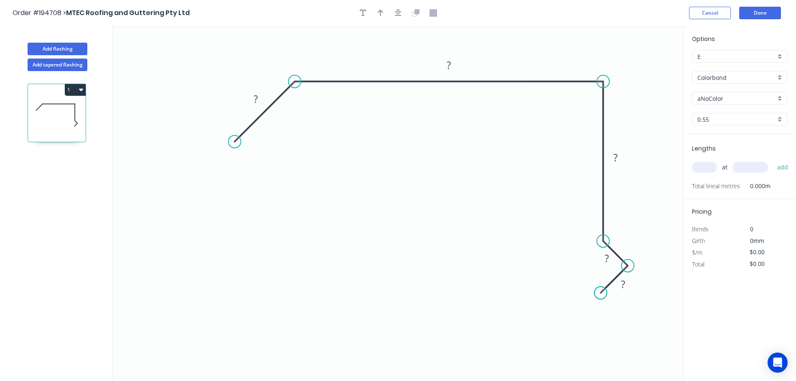
click at [601, 294] on circle at bounding box center [600, 292] width 13 height 13
click at [377, 10] on button "button" at bounding box center [381, 13] width 13 height 13
click at [642, 66] on icon at bounding box center [641, 58] width 8 height 27
drag, startPoint x: 642, startPoint y: 66, endPoint x: 593, endPoint y: 49, distance: 52.5
click at [593, 49] on icon at bounding box center [602, 41] width 24 height 24
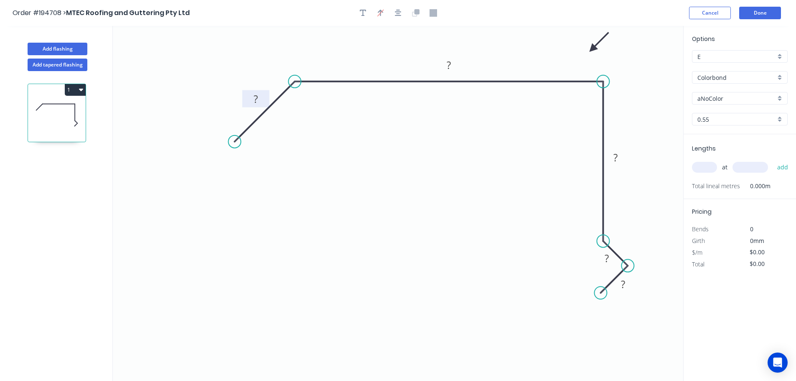
click at [256, 96] on tspan "?" at bounding box center [256, 99] width 4 height 14
click at [396, 10] on icon "button" at bounding box center [398, 13] width 7 height 7
type input "$17.04"
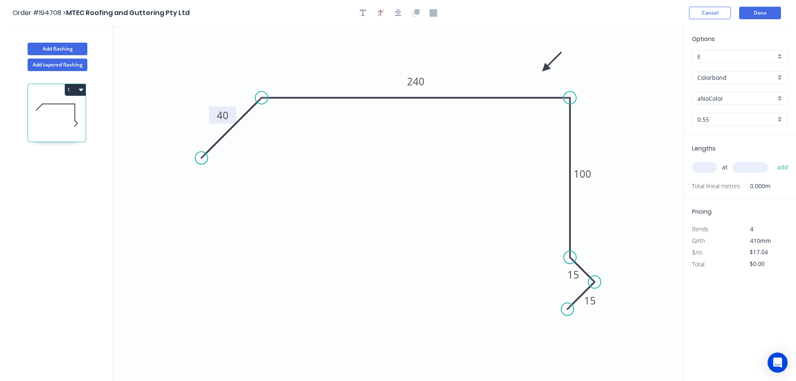
drag, startPoint x: 593, startPoint y: 48, endPoint x: 543, endPoint y: 70, distance: 53.9
click at [543, 70] on icon at bounding box center [552, 62] width 24 height 24
click at [704, 168] on input "text" at bounding box center [704, 167] width 25 height 11
type input "1"
type input "3400"
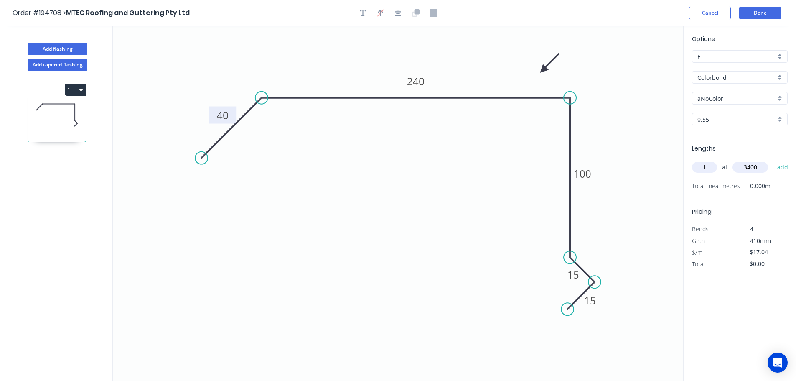
click at [773, 160] on button "add" at bounding box center [783, 167] width 20 height 14
type input "$57.94"
click at [762, 12] on button "Done" at bounding box center [760, 13] width 42 height 13
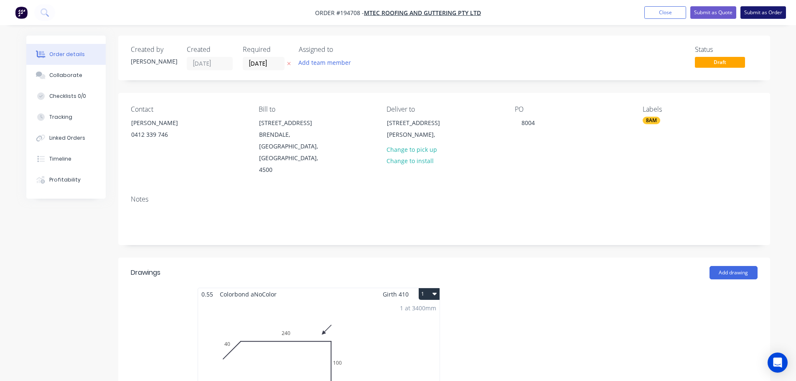
click at [764, 13] on button "Submit as Order" at bounding box center [764, 12] width 46 height 13
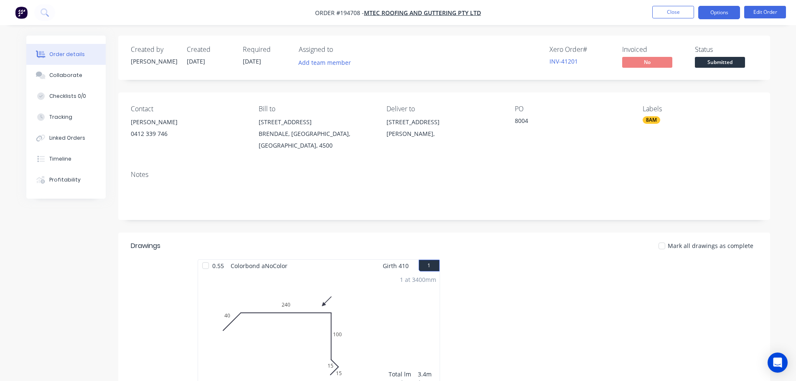
click at [713, 8] on button "Options" at bounding box center [719, 12] width 42 height 13
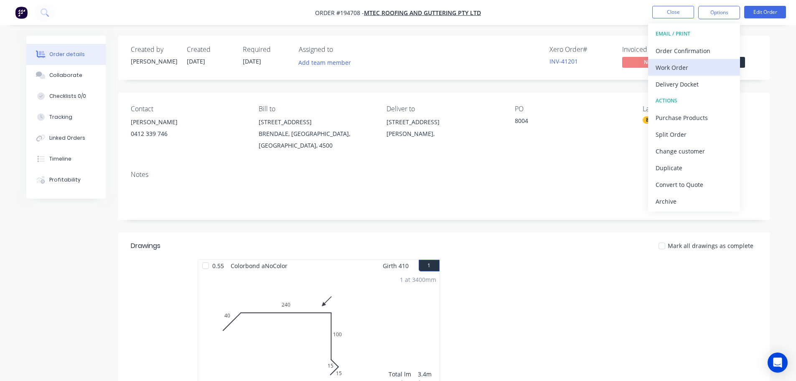
click at [673, 66] on div "Work Order" at bounding box center [694, 67] width 77 height 12
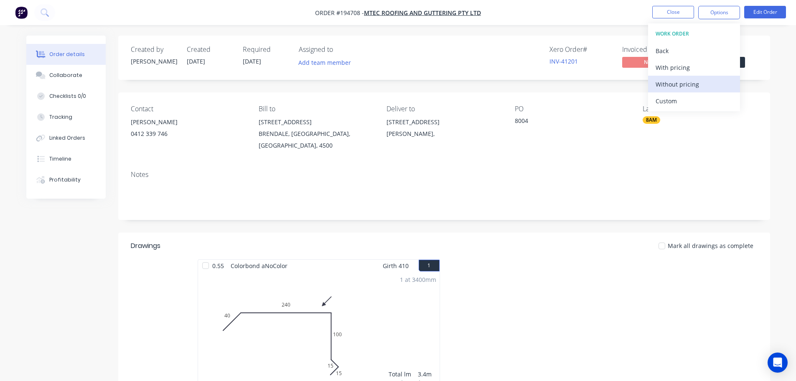
click at [670, 86] on div "Without pricing" at bounding box center [694, 84] width 77 height 12
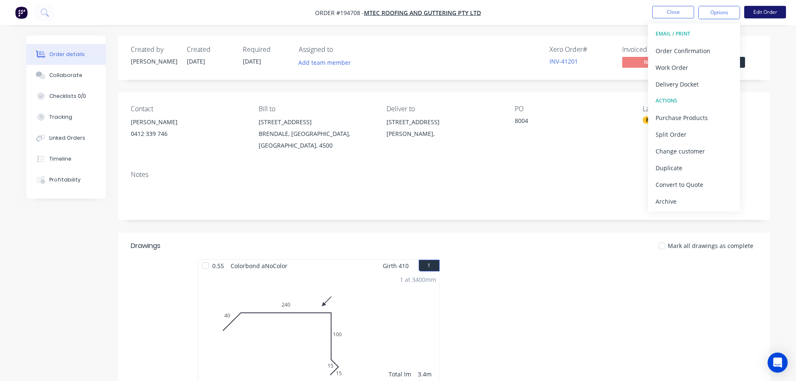
click at [768, 9] on button "Edit Order" at bounding box center [765, 12] width 42 height 13
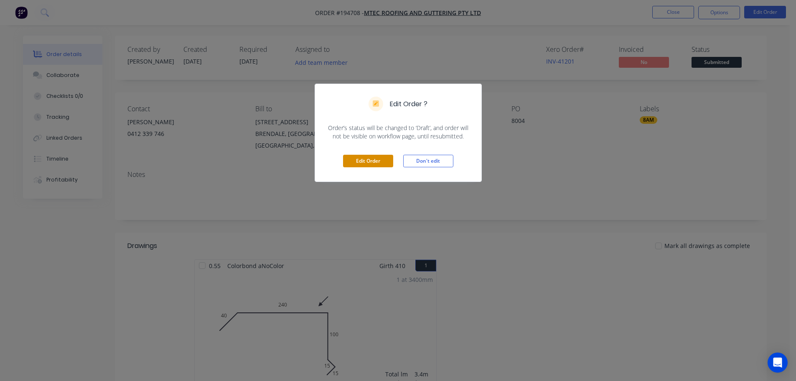
click at [356, 163] on button "Edit Order" at bounding box center [368, 161] width 50 height 13
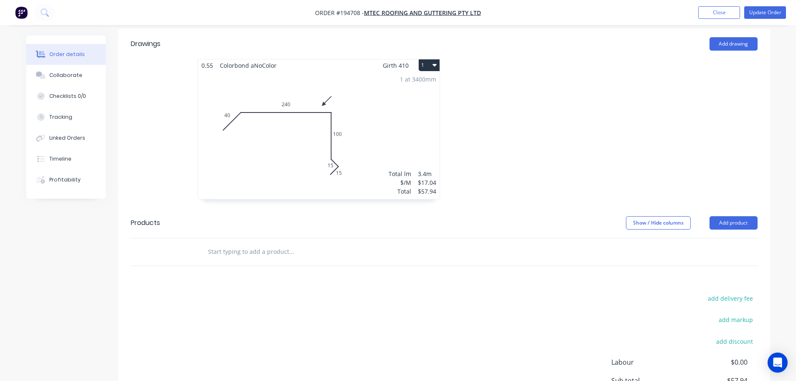
scroll to position [251, 0]
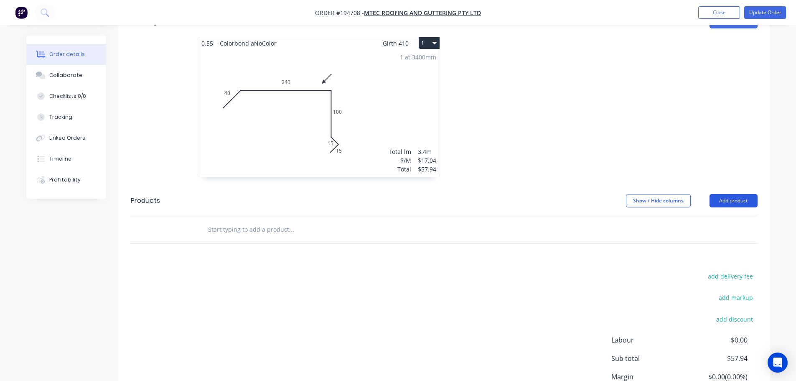
click at [735, 194] on button "Add product" at bounding box center [734, 200] width 48 height 13
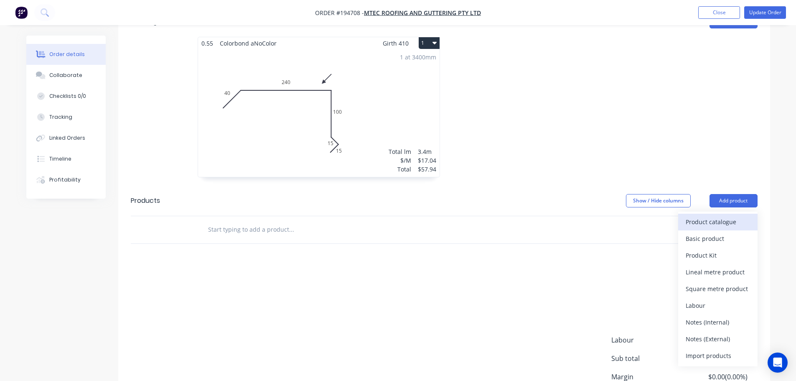
click at [710, 216] on div "Product catalogue" at bounding box center [718, 222] width 64 height 12
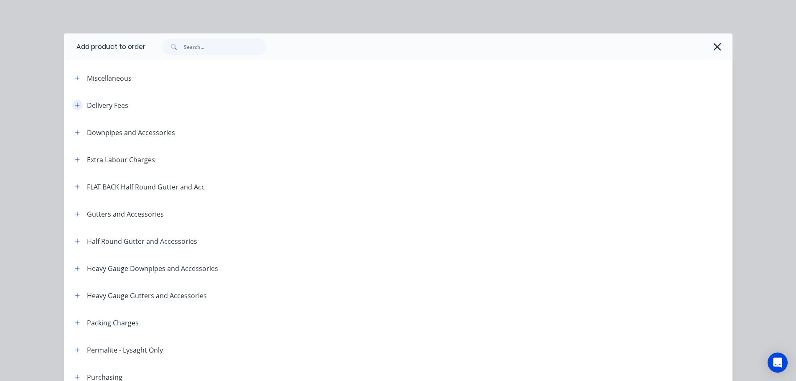
click at [73, 109] on button "button" at bounding box center [77, 105] width 10 height 10
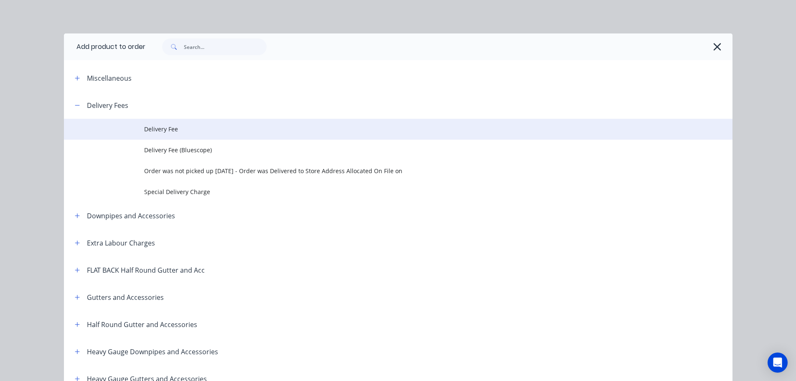
click at [153, 126] on span "Delivery Fee" at bounding box center [379, 129] width 471 height 9
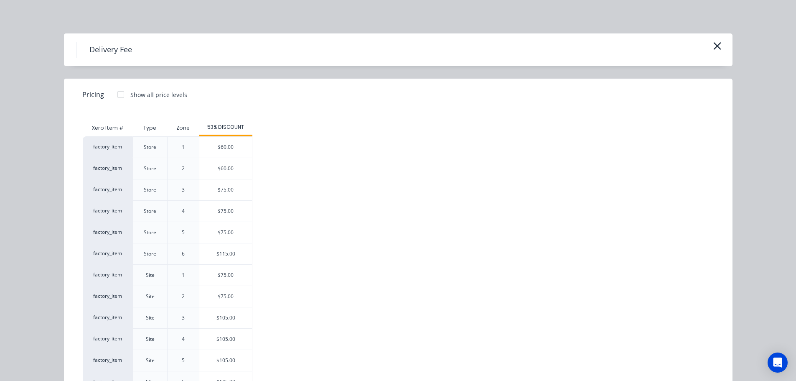
click at [218, 275] on div "$75.00" at bounding box center [225, 275] width 53 height 21
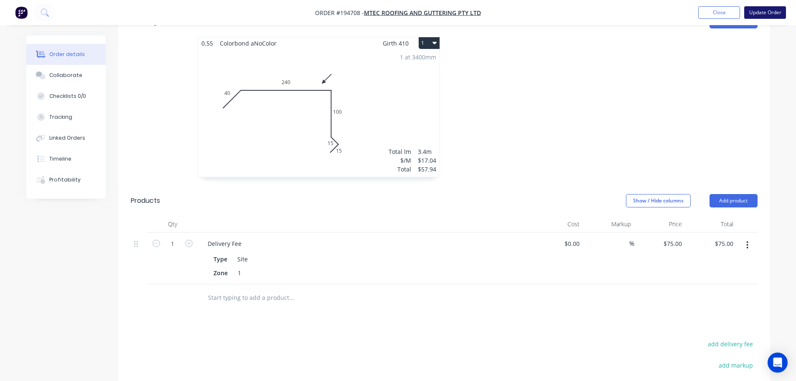
click at [761, 12] on button "Update Order" at bounding box center [765, 12] width 42 height 13
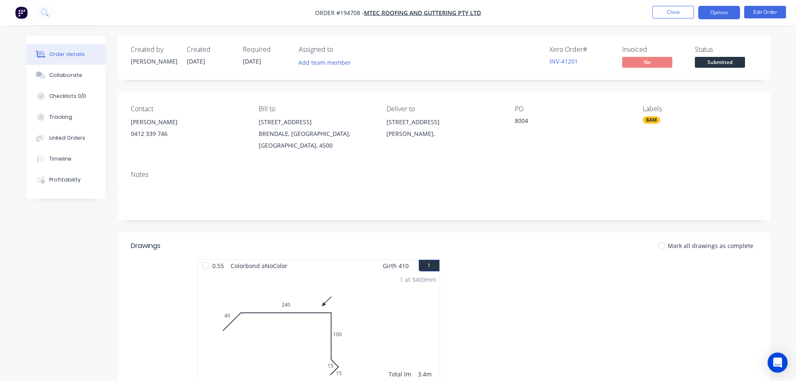
click at [724, 11] on button "Options" at bounding box center [719, 12] width 42 height 13
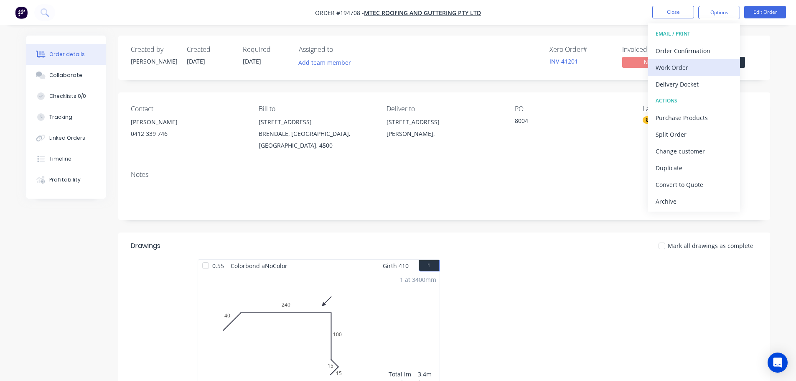
click at [673, 69] on div "Work Order" at bounding box center [694, 67] width 77 height 12
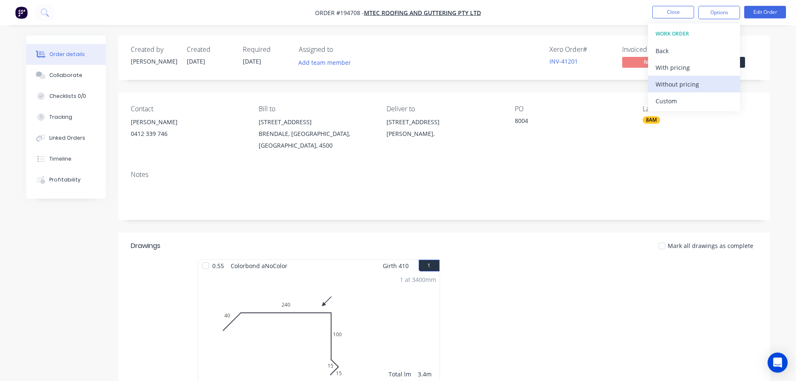
click at [672, 81] on div "Without pricing" at bounding box center [694, 84] width 77 height 12
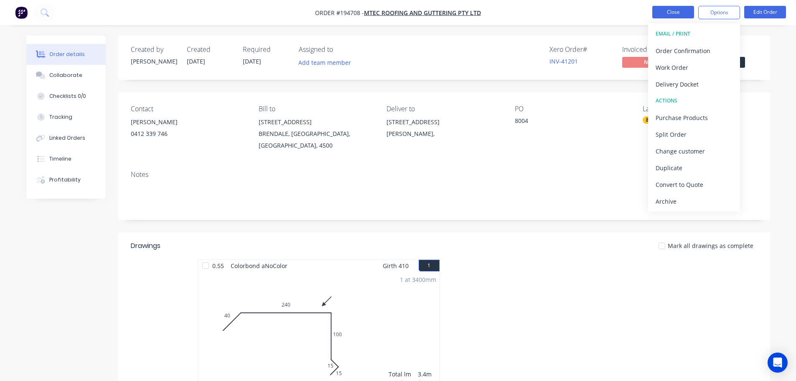
click at [675, 13] on button "Close" at bounding box center [673, 12] width 42 height 13
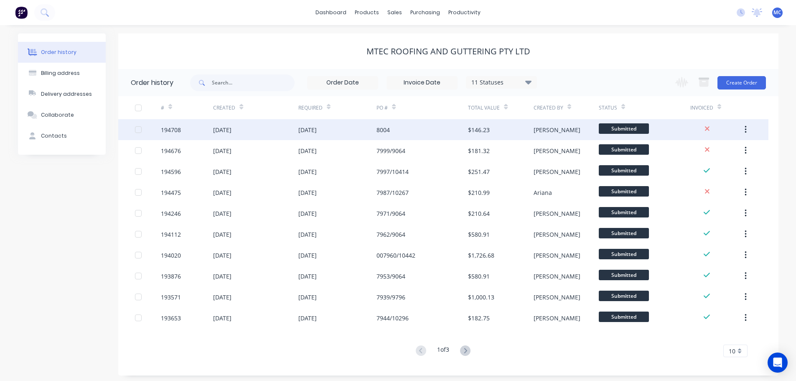
click at [378, 131] on div "8004" at bounding box center [383, 129] width 13 height 9
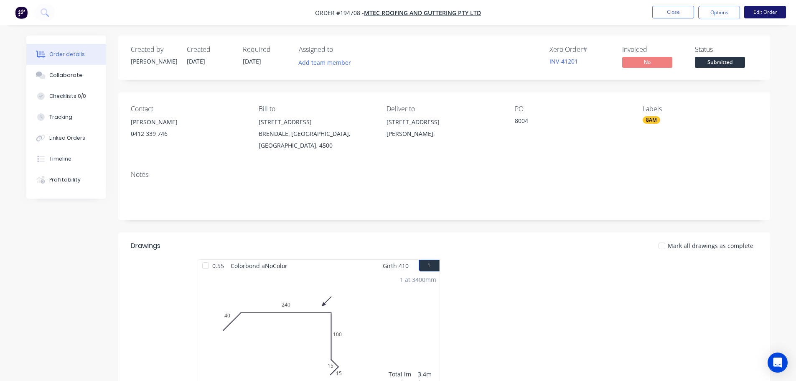
click at [772, 8] on button "Edit Order" at bounding box center [765, 12] width 42 height 13
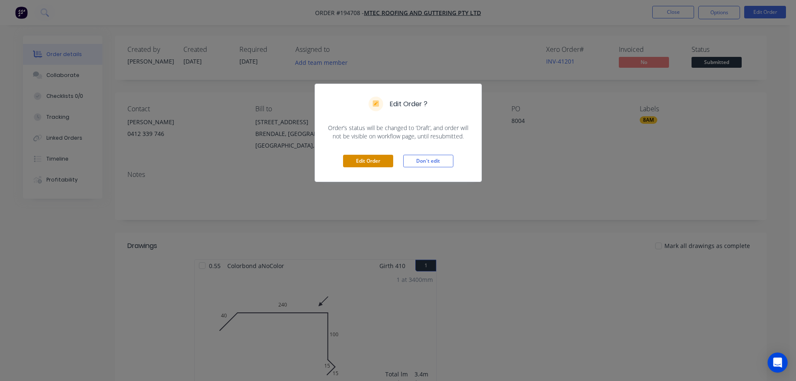
click at [356, 163] on button "Edit Order" at bounding box center [368, 161] width 50 height 13
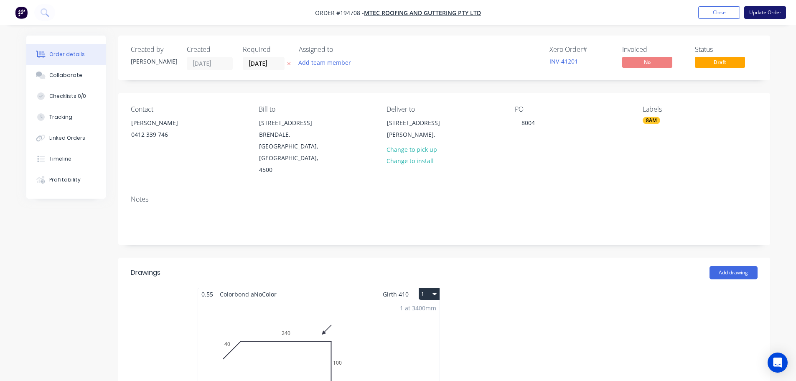
click at [770, 15] on button "Update Order" at bounding box center [765, 12] width 42 height 13
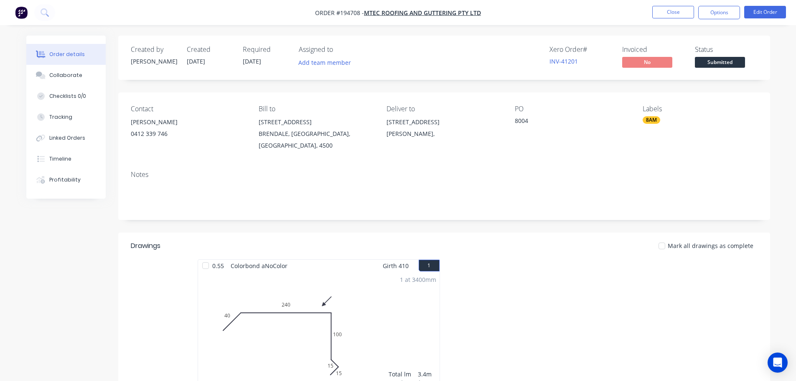
click at [322, 304] on div "1 at 3400mm Total lm $/M Total 3.4m $17.04 $57.94" at bounding box center [319, 335] width 242 height 127
click at [767, 10] on button "Edit Order" at bounding box center [765, 12] width 42 height 13
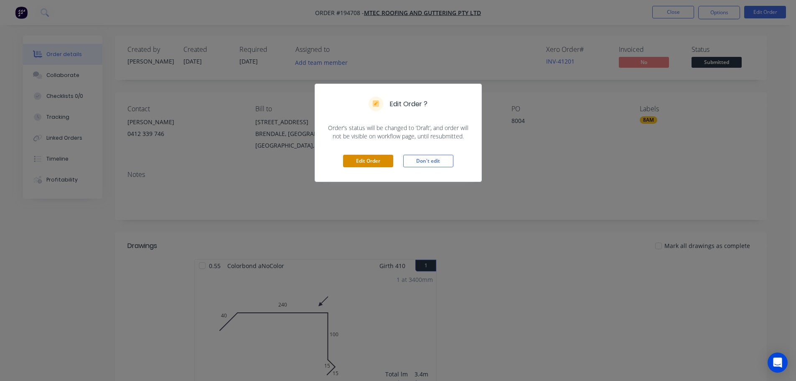
click at [368, 161] on button "Edit Order" at bounding box center [368, 161] width 50 height 13
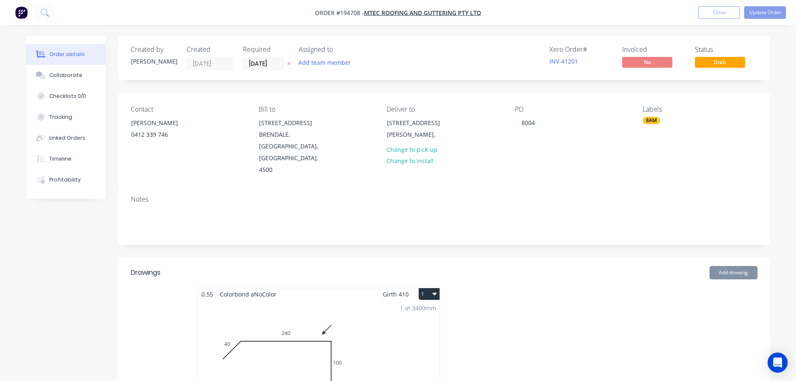
click at [325, 322] on div "1 at 3400mm Total lm $/M Total 3.4m $17.04 $57.94" at bounding box center [319, 363] width 242 height 127
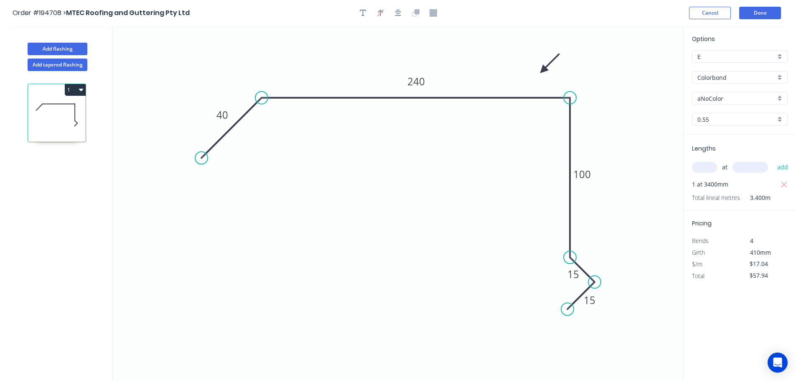
click at [713, 97] on input "aNoColor" at bounding box center [737, 98] width 78 height 9
click at [713, 154] on div "Southerly" at bounding box center [740, 156] width 95 height 15
type input "Southerly"
click at [762, 10] on button "Done" at bounding box center [760, 13] width 42 height 13
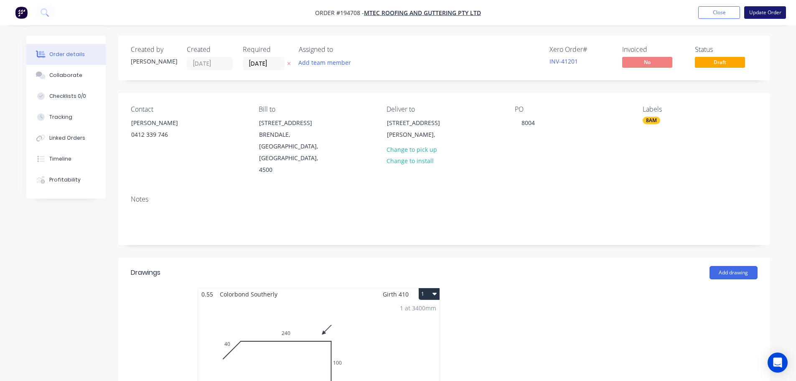
click at [770, 13] on button "Update Order" at bounding box center [765, 12] width 42 height 13
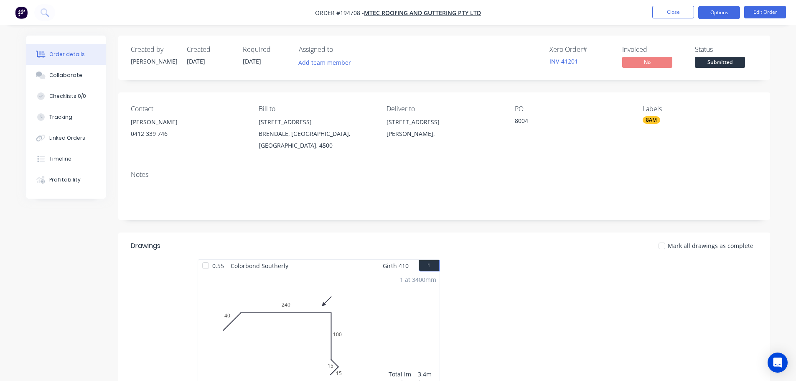
click at [716, 8] on button "Options" at bounding box center [719, 12] width 42 height 13
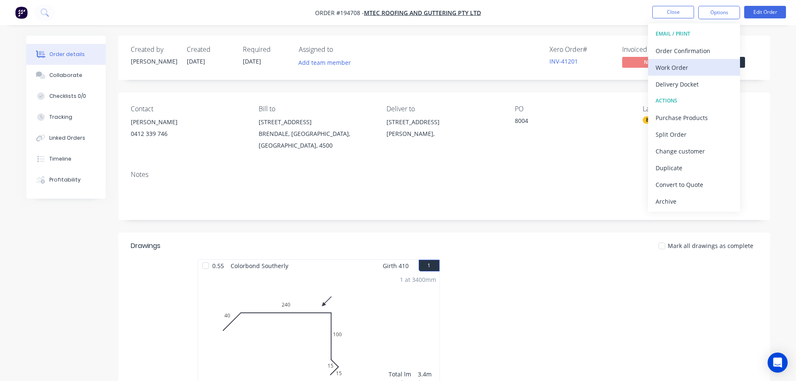
click at [670, 66] on div "Work Order" at bounding box center [694, 67] width 77 height 12
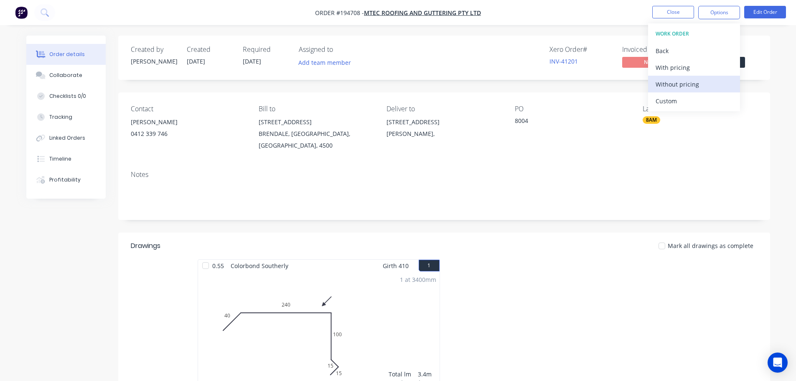
click at [671, 82] on div "Without pricing" at bounding box center [694, 84] width 77 height 12
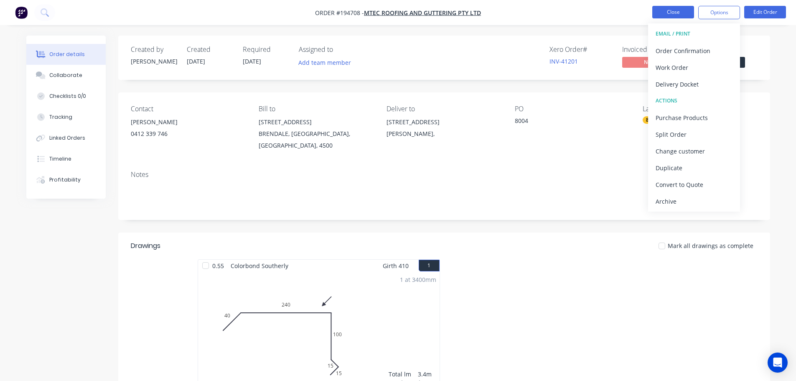
click at [677, 8] on button "Close" at bounding box center [673, 12] width 42 height 13
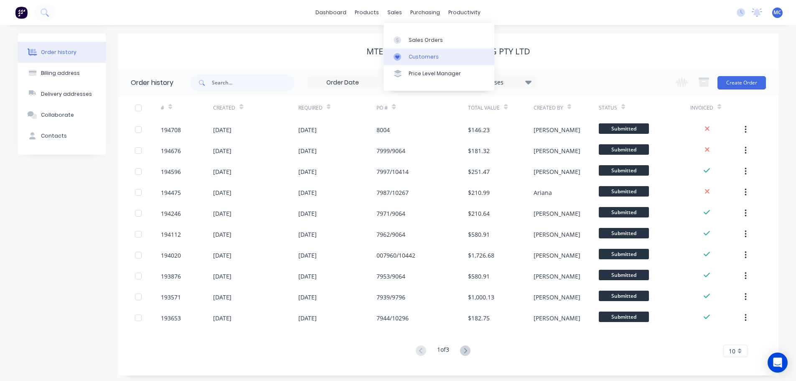
click at [416, 51] on link "Customers" at bounding box center [439, 56] width 111 height 17
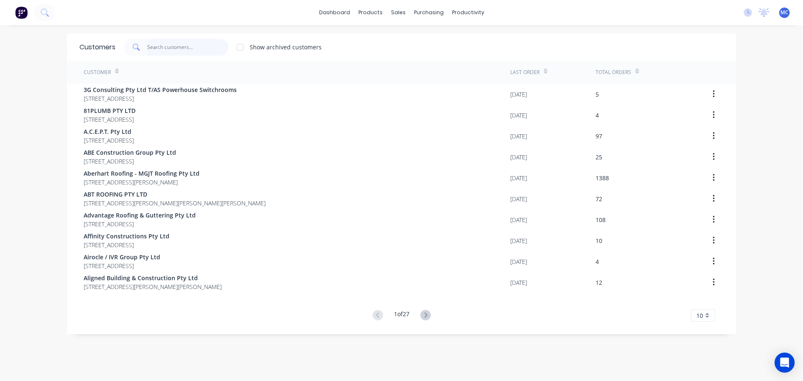
click at [150, 46] on input "text" at bounding box center [188, 47] width 82 height 17
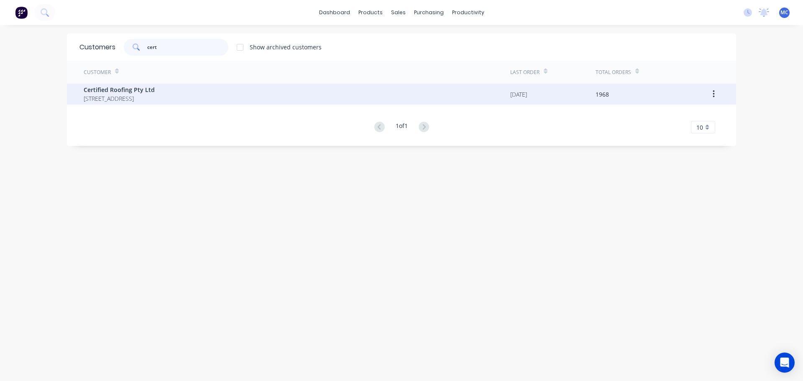
type input "cert"
click at [111, 87] on span "Certified Roofing Pty Ltd" at bounding box center [119, 89] width 71 height 9
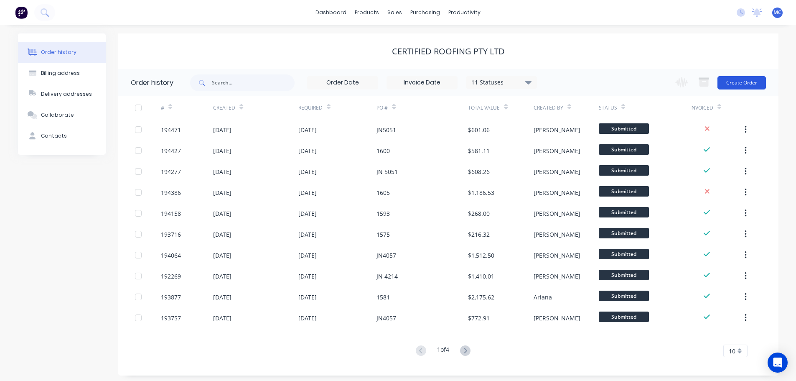
click at [748, 81] on button "Create Order" at bounding box center [742, 82] width 48 height 13
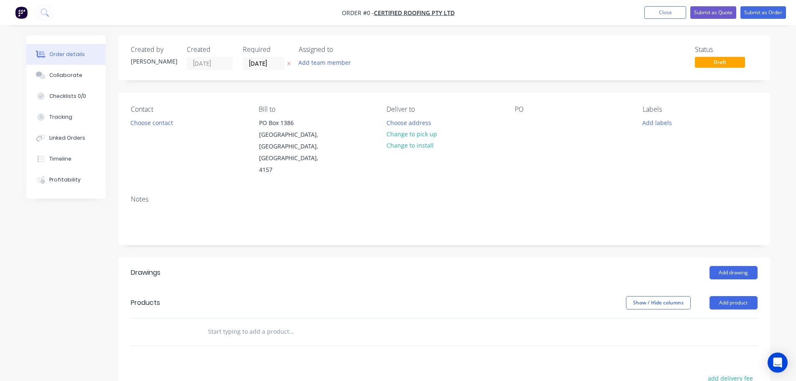
click at [260, 57] on label "[DATE]" at bounding box center [264, 63] width 42 height 13
click at [260, 57] on input "[DATE]" at bounding box center [263, 63] width 41 height 13
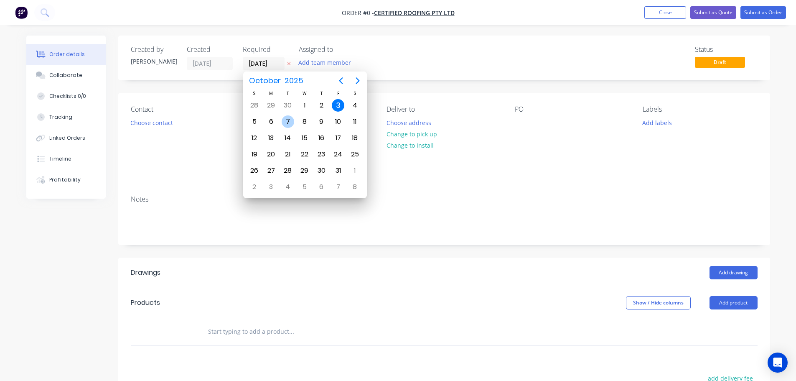
click at [287, 120] on div "7" at bounding box center [288, 121] width 13 height 13
type input "[DATE]"
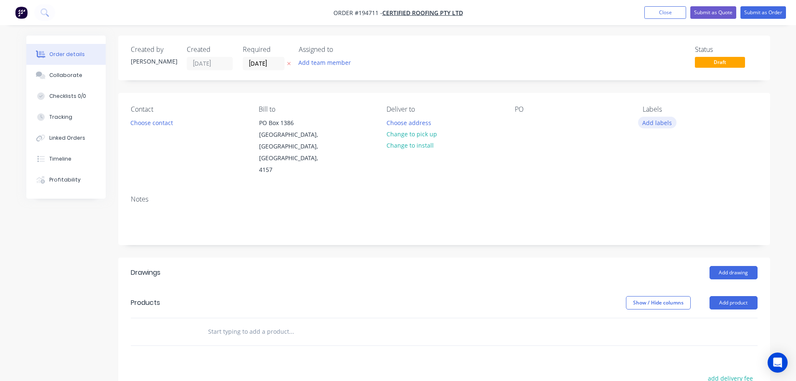
click at [659, 120] on button "Add labels" at bounding box center [657, 122] width 38 height 11
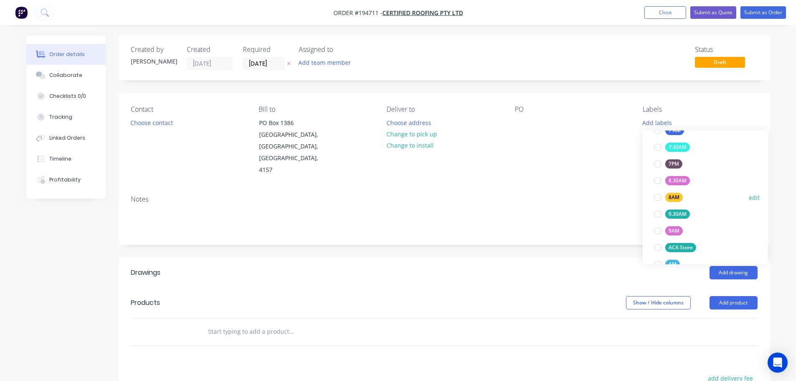
click at [660, 194] on div at bounding box center [658, 197] width 17 height 17
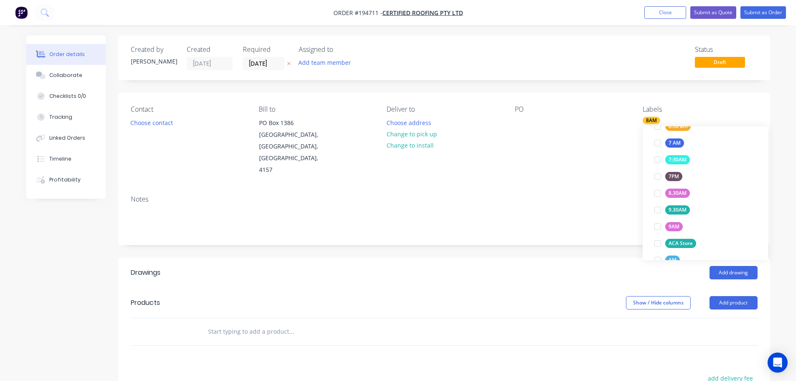
scroll to position [0, 0]
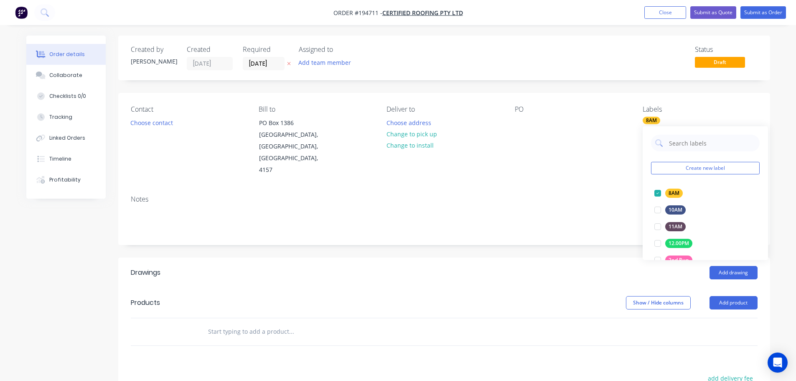
click at [492, 152] on div "Deliver to Choose address Change to pick up Change to install" at bounding box center [444, 140] width 115 height 71
click at [733, 296] on button "Add product" at bounding box center [734, 302] width 48 height 13
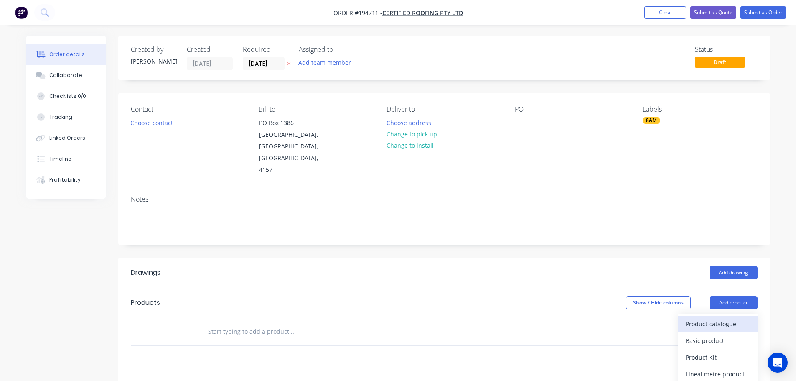
click at [720, 318] on div "Product catalogue" at bounding box center [718, 324] width 64 height 12
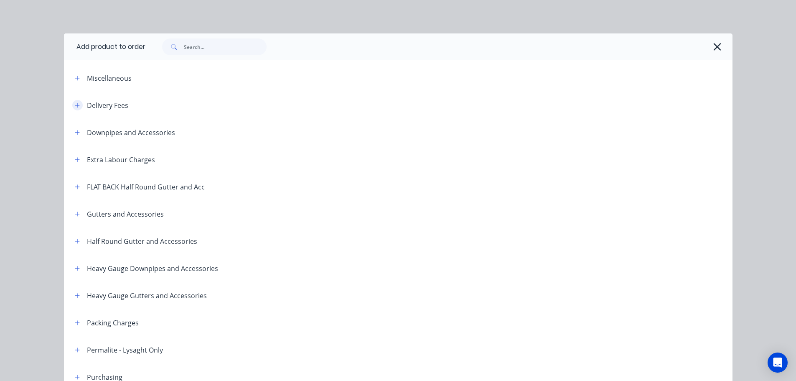
click at [75, 103] on icon "button" at bounding box center [77, 105] width 5 height 6
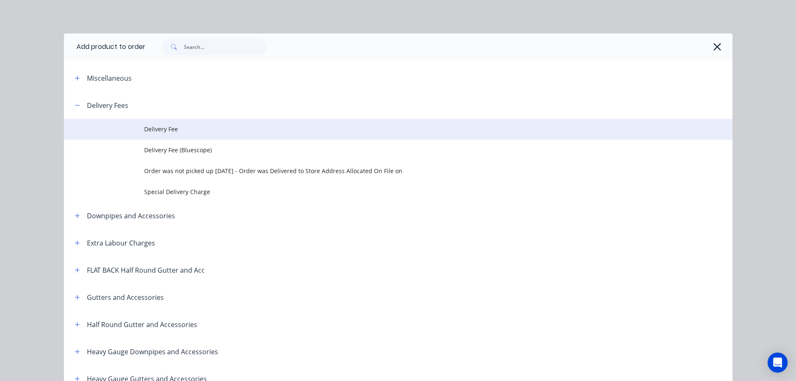
click at [161, 126] on span "Delivery Fee" at bounding box center [379, 129] width 471 height 9
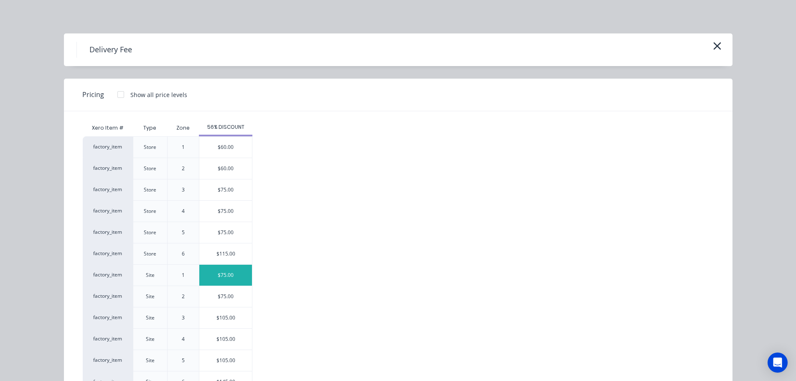
click at [221, 273] on div "$75.00" at bounding box center [225, 275] width 53 height 21
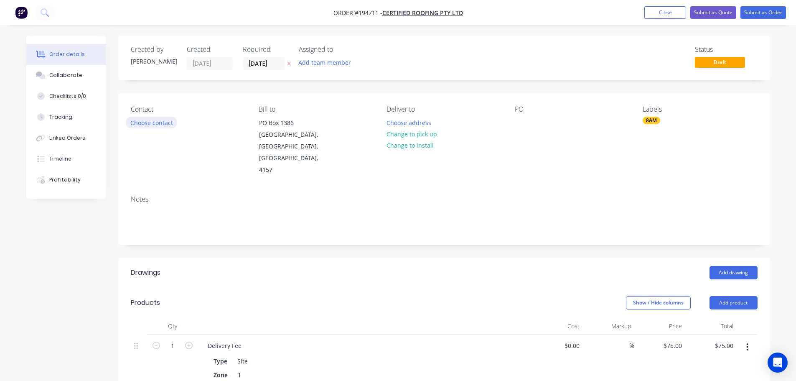
click at [153, 123] on button "Choose contact" at bounding box center [151, 122] width 51 height 11
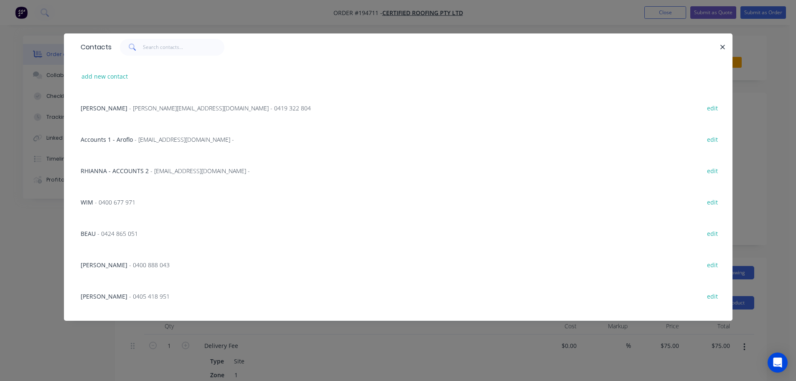
click at [115, 203] on span "- 0400 677 971" at bounding box center [115, 202] width 41 height 8
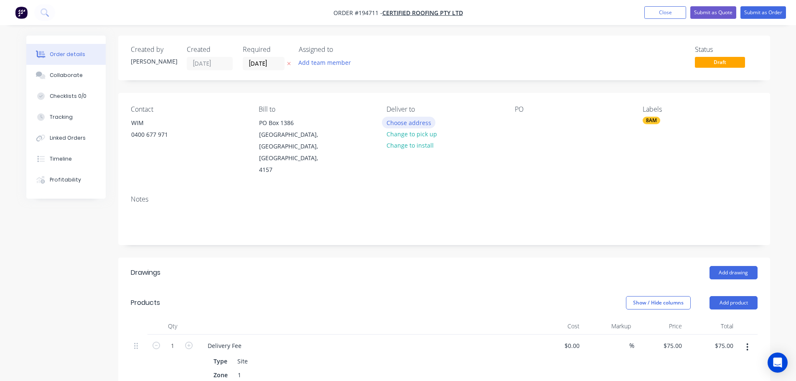
click at [400, 121] on button "Choose address" at bounding box center [409, 122] width 54 height 11
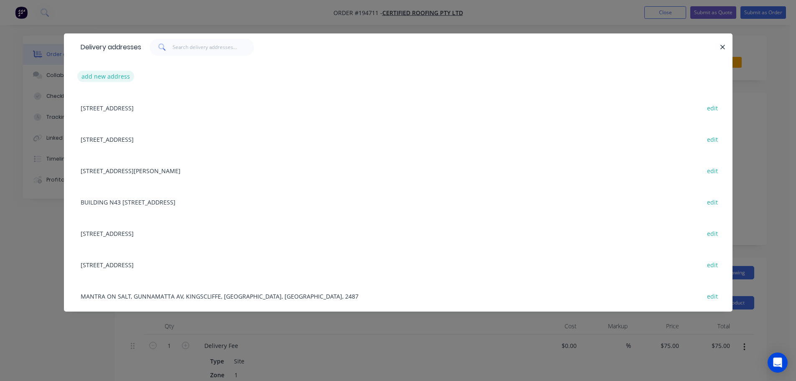
click at [122, 78] on button "add new address" at bounding box center [105, 76] width 57 height 11
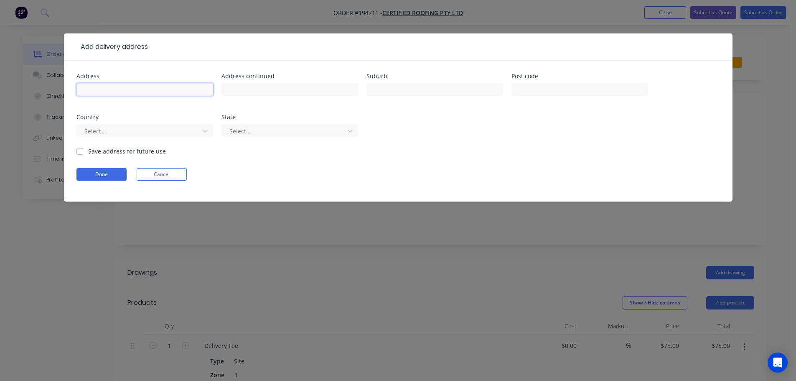
click at [104, 87] on input "text" at bounding box center [144, 89] width 137 height 13
type input "[STREET_ADDRESS][PERSON_NAME]"
type input "Herston"
click button "Done" at bounding box center [101, 174] width 50 height 13
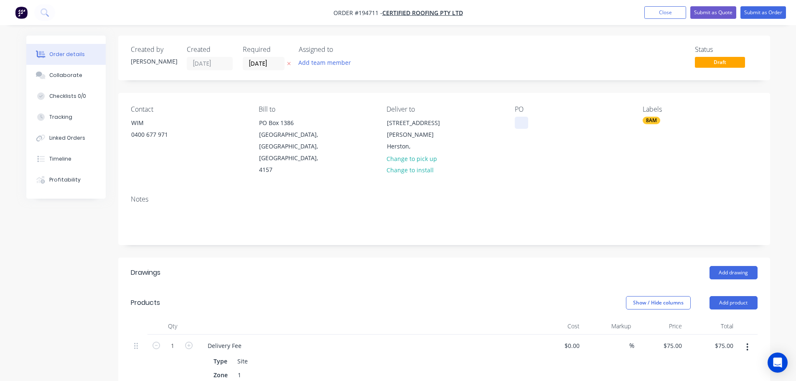
click at [521, 120] on div at bounding box center [521, 123] width 13 height 12
click at [735, 266] on button "Add drawing" at bounding box center [734, 272] width 48 height 13
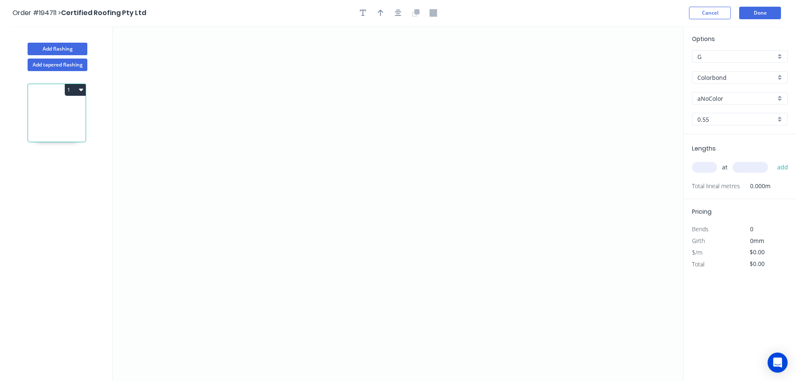
click at [718, 102] on input "aNoColor" at bounding box center [737, 98] width 78 height 9
click at [718, 139] on div "Manor Red" at bounding box center [740, 137] width 95 height 15
type input "Manor Red"
click at [710, 168] on input "text" at bounding box center [704, 167] width 25 height 11
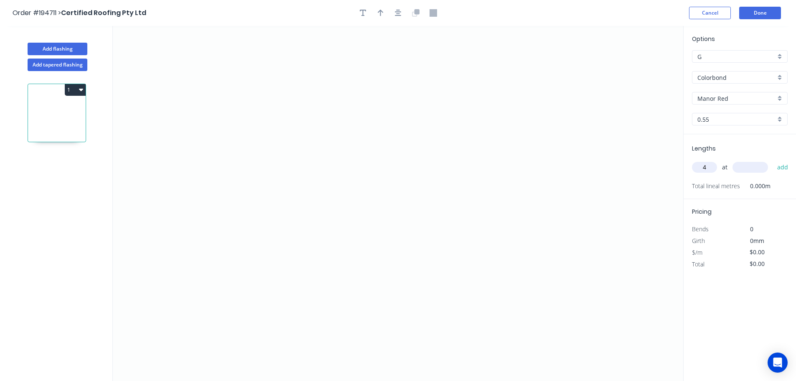
type input "4"
type input "5000"
click at [773, 160] on button "add" at bounding box center [783, 167] width 20 height 14
drag, startPoint x: 306, startPoint y: 272, endPoint x: 263, endPoint y: 243, distance: 51.6
click at [306, 270] on icon "0" at bounding box center [398, 203] width 571 height 355
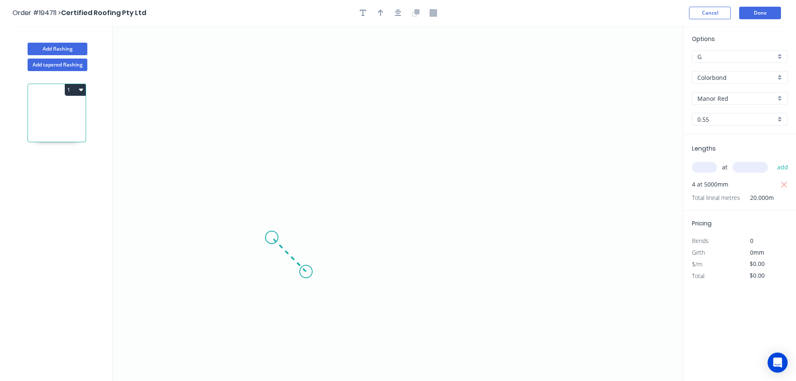
click at [272, 241] on icon "0" at bounding box center [398, 203] width 571 height 355
click at [301, 211] on icon "0 ?" at bounding box center [398, 203] width 571 height 355
click at [308, 55] on icon "0 ? ?" at bounding box center [398, 203] width 571 height 355
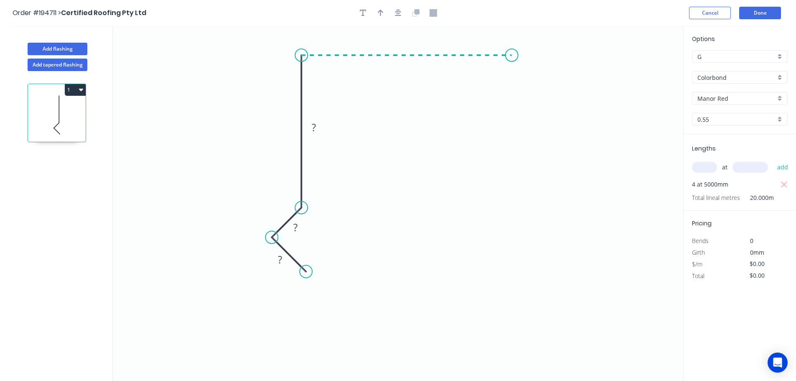
click at [512, 54] on icon "0 ? ? ?" at bounding box center [398, 203] width 571 height 355
click at [513, 154] on icon "0 ? ? ? ?" at bounding box center [398, 203] width 571 height 355
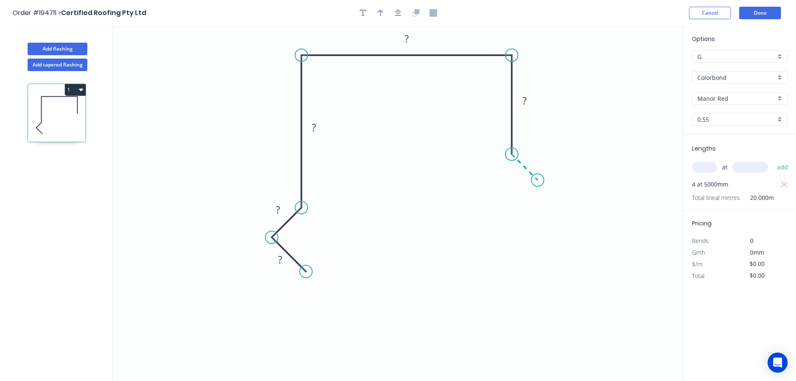
click at [538, 178] on icon "0 ? ? ? ? ?" at bounding box center [398, 203] width 571 height 355
click at [513, 205] on icon "0 ? ? ? ? ? ?" at bounding box center [398, 203] width 571 height 355
click at [513, 205] on circle at bounding box center [513, 205] width 13 height 13
click at [396, 15] on icon "button" at bounding box center [398, 13] width 7 height 8
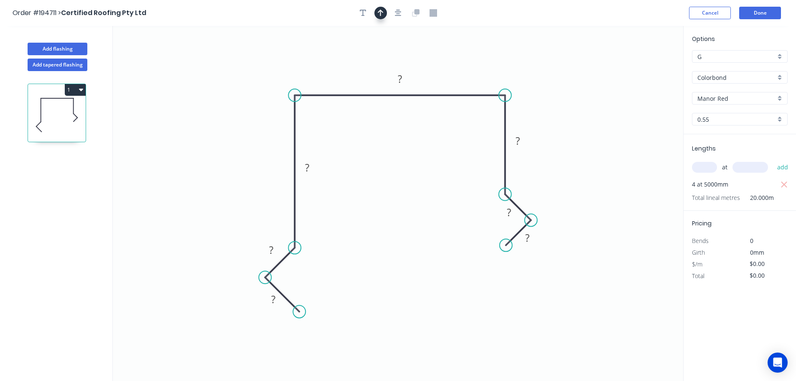
click at [383, 11] on icon "button" at bounding box center [381, 13] width 6 height 8
click at [641, 66] on icon at bounding box center [641, 58] width 8 height 27
drag, startPoint x: 641, startPoint y: 66, endPoint x: 562, endPoint y: 89, distance: 82.8
click at [563, 89] on icon at bounding box center [575, 81] width 24 height 24
click at [274, 299] on tspan "?" at bounding box center [273, 299] width 4 height 14
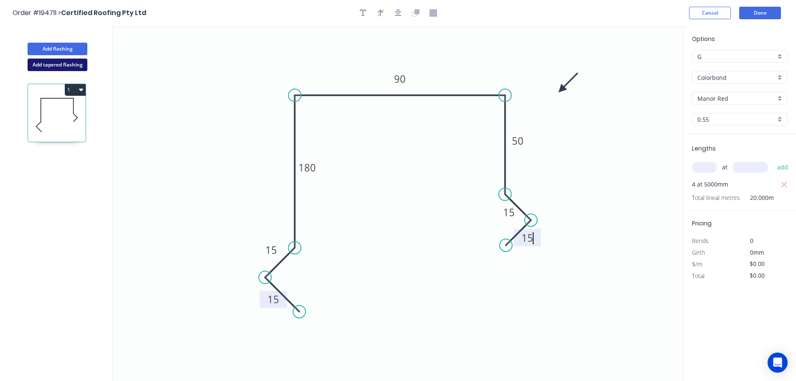
click at [49, 63] on button "Add tapered flashing" at bounding box center [58, 65] width 60 height 13
type input "$0.00"
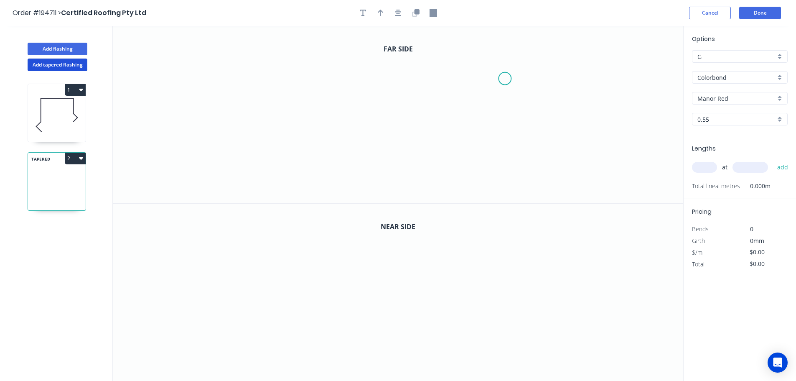
click at [505, 79] on icon "0" at bounding box center [398, 114] width 571 height 177
click at [473, 49] on icon "0" at bounding box center [398, 114] width 571 height 177
click at [292, 41] on icon "0 ?" at bounding box center [398, 114] width 571 height 177
click at [295, 148] on icon "0 ? ?" at bounding box center [398, 114] width 571 height 177
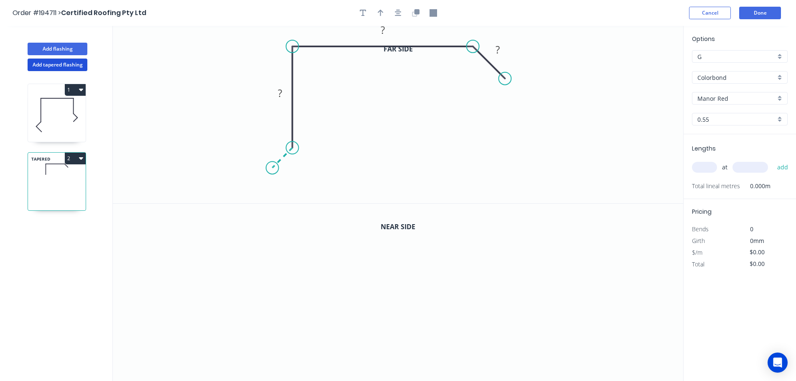
click at [272, 170] on icon "0 ? ? ?" at bounding box center [398, 114] width 571 height 177
click at [296, 191] on icon "0 ? ? ? ?" at bounding box center [398, 114] width 571 height 177
click at [296, 191] on circle at bounding box center [296, 191] width 13 height 13
click at [398, 16] on icon "button" at bounding box center [398, 13] width 7 height 7
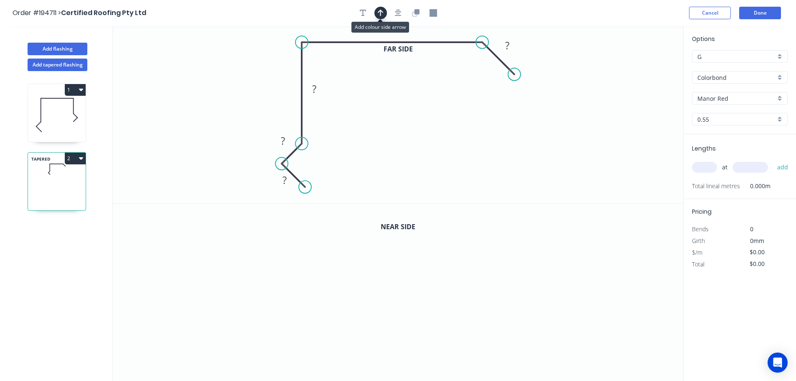
click at [378, 10] on icon "button" at bounding box center [381, 13] width 6 height 8
drag, startPoint x: 640, startPoint y: 65, endPoint x: 249, endPoint y: 75, distance: 391.8
click at [249, 75] on icon at bounding box center [249, 65] width 8 height 27
click at [285, 178] on tspan "?" at bounding box center [285, 180] width 4 height 14
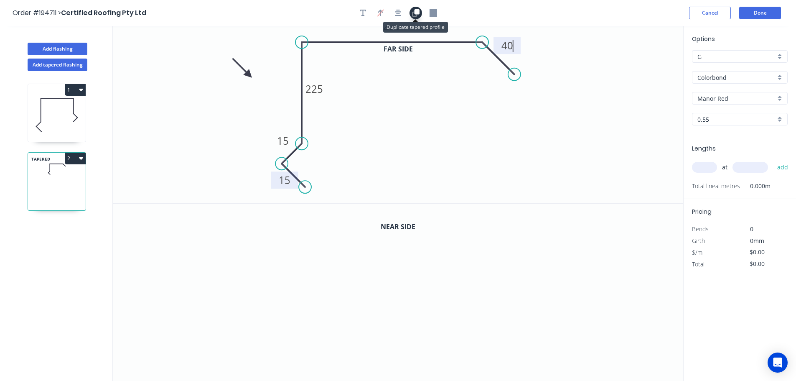
click at [413, 13] on icon "button" at bounding box center [416, 13] width 8 height 8
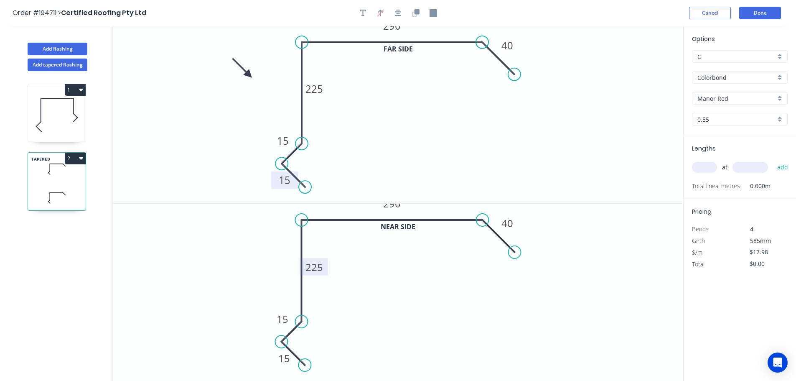
click at [317, 268] on tspan "225" at bounding box center [315, 267] width 18 height 14
type input "$19.56"
click at [706, 168] on input "text" at bounding box center [704, 167] width 25 height 11
type input "1"
type input "1500"
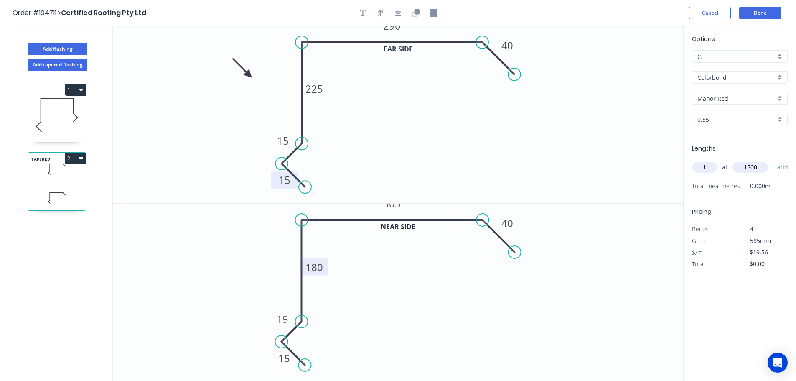
click at [773, 160] on button "add" at bounding box center [783, 167] width 20 height 14
click at [75, 159] on button "2" at bounding box center [75, 159] width 21 height 12
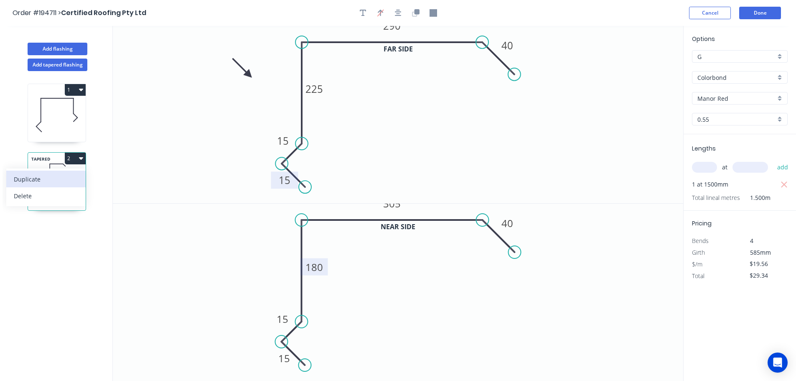
click at [28, 178] on div "Duplicate" at bounding box center [46, 179] width 64 height 12
type input "$0.00"
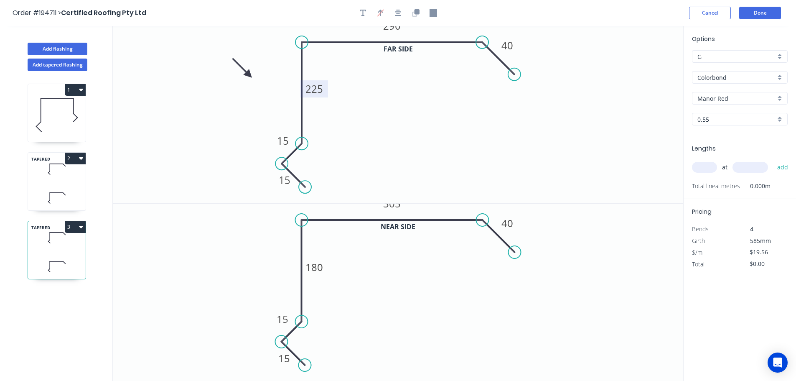
click at [318, 88] on tspan "225" at bounding box center [315, 89] width 18 height 14
click at [318, 268] on tspan "180" at bounding box center [315, 267] width 18 height 14
type input "$23.62"
click at [703, 168] on input "text" at bounding box center [704, 167] width 25 height 11
type input "1"
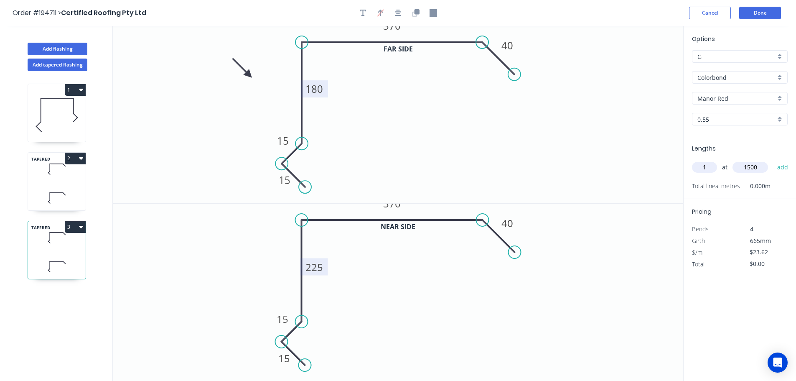
type input "1500"
click at [773, 160] on button "add" at bounding box center [783, 167] width 20 height 14
click at [76, 227] on button "3" at bounding box center [75, 227] width 21 height 12
click at [32, 248] on div "Duplicate" at bounding box center [46, 248] width 64 height 12
type input "$0.00"
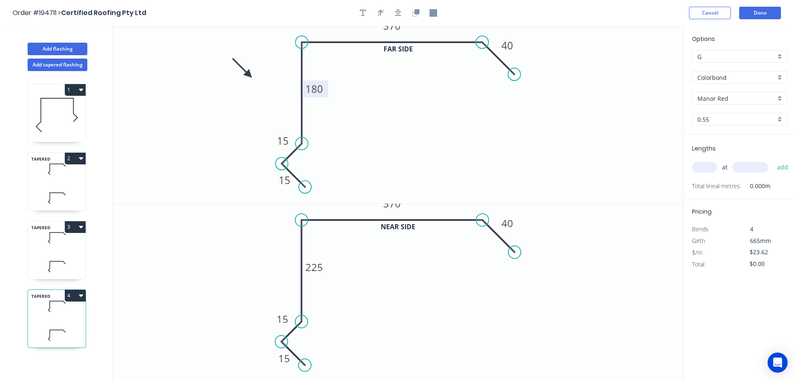
click at [317, 89] on tspan "180" at bounding box center [315, 89] width 18 height 14
click at [321, 267] on tspan "225" at bounding box center [315, 267] width 18 height 14
click at [706, 168] on input "text" at bounding box center [704, 167] width 25 height 11
type input "1"
type input "3100"
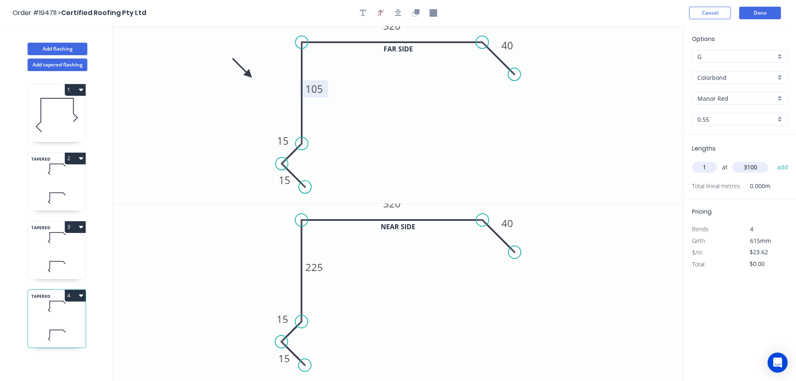
click at [773, 160] on button "add" at bounding box center [783, 167] width 20 height 14
click at [61, 243] on icon at bounding box center [57, 237] width 58 height 25
type input "$35.43"
click at [62, 172] on icon at bounding box center [57, 169] width 58 height 25
type input "$19.56"
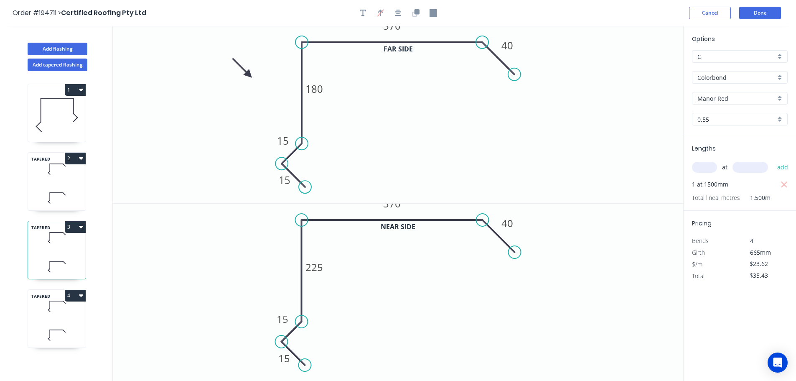
type input "$29.34"
click at [59, 318] on icon at bounding box center [57, 306] width 58 height 25
type input "$23.62"
type input "$73.22"
click at [59, 47] on button "Add flashing" at bounding box center [58, 49] width 60 height 13
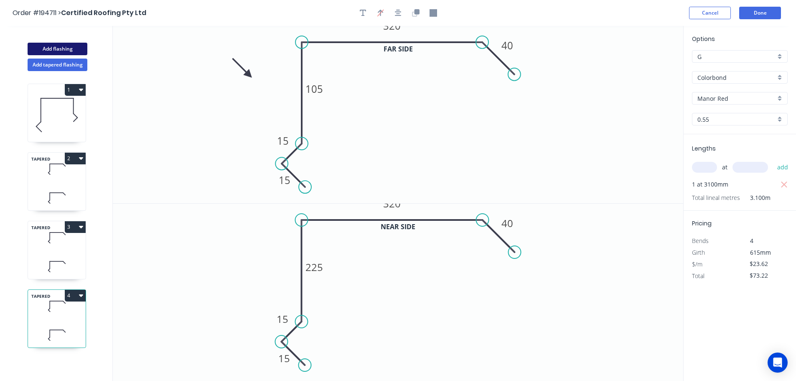
type input "$0.00"
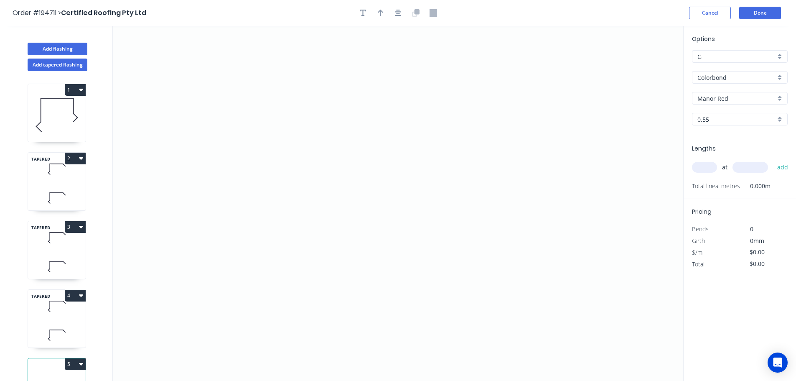
click at [717, 96] on input "Manor Red" at bounding box center [737, 98] width 78 height 9
click at [712, 183] on div "Surfmist" at bounding box center [740, 185] width 95 height 15
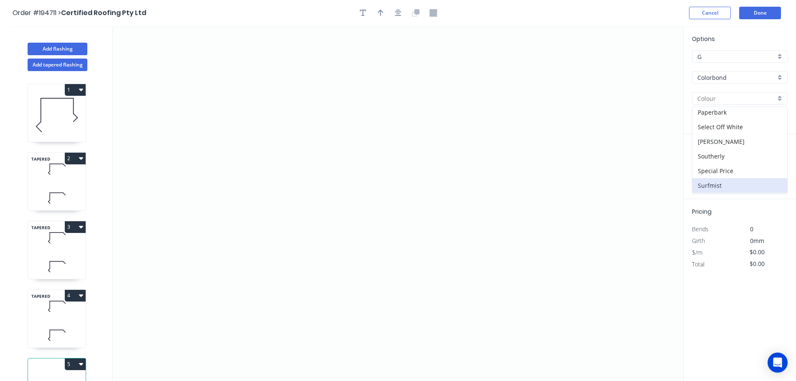
type input "Surfmist"
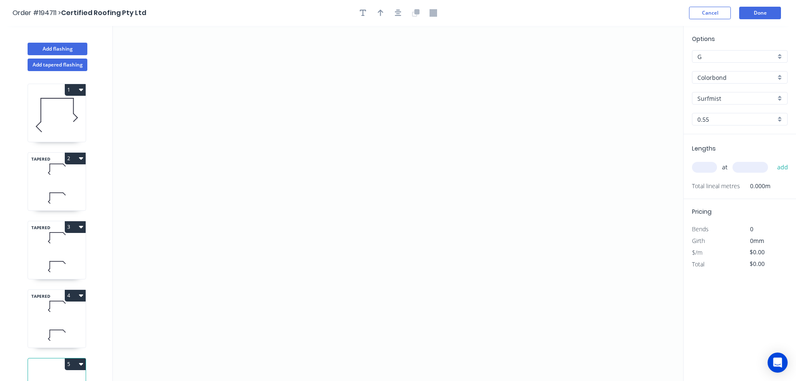
click at [707, 164] on input "text" at bounding box center [704, 167] width 25 height 11
type input "1"
type input "3000"
click at [773, 160] on button "add" at bounding box center [783, 167] width 20 height 14
click at [494, 60] on icon "0" at bounding box center [398, 203] width 571 height 355
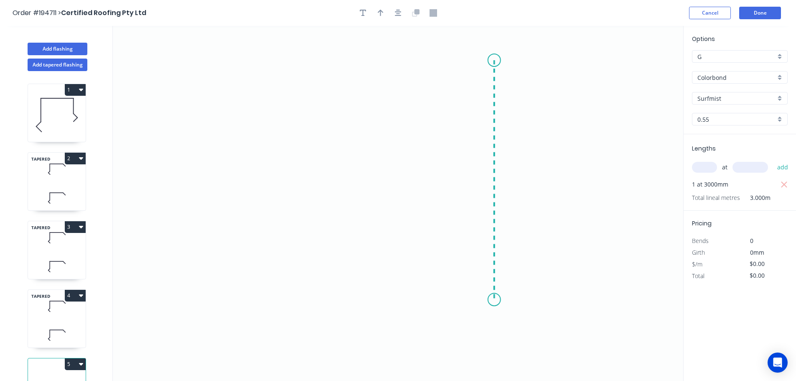
click at [481, 300] on icon "0" at bounding box center [398, 203] width 571 height 355
click at [378, 301] on icon "0 ?" at bounding box center [398, 203] width 571 height 355
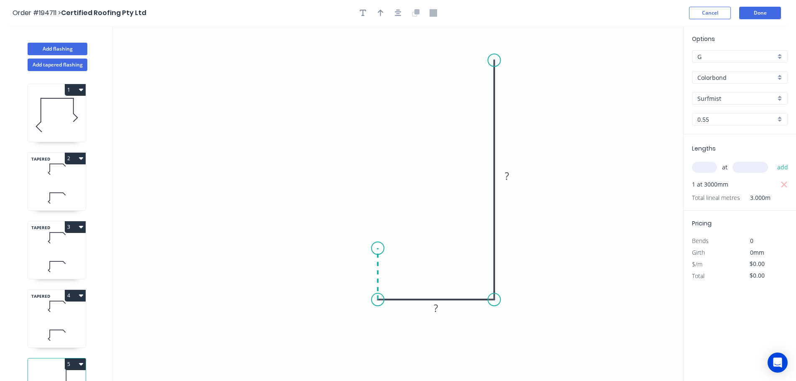
click at [380, 248] on icon "0 ? ?" at bounding box center [398, 203] width 571 height 355
click at [382, 14] on icon "button" at bounding box center [381, 13] width 6 height 8
click at [642, 69] on icon at bounding box center [641, 58] width 8 height 27
drag, startPoint x: 642, startPoint y: 69, endPoint x: 553, endPoint y: 124, distance: 105.0
click at [564, 120] on icon at bounding box center [576, 108] width 24 height 24
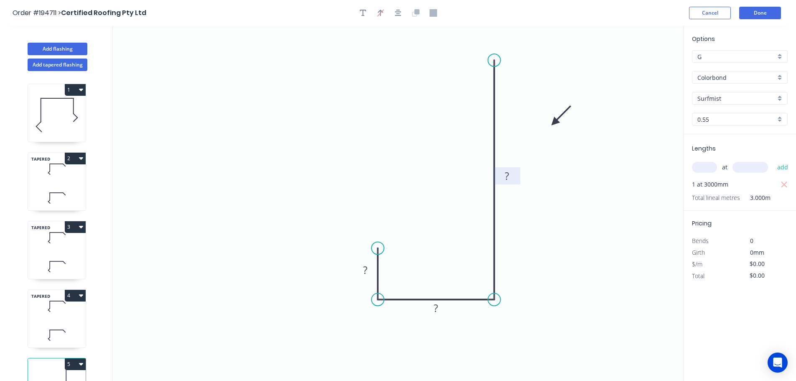
click at [511, 176] on rect at bounding box center [507, 177] width 17 height 12
type input "$12.34"
type input "$37.02"
click at [57, 44] on button "Add flashing" at bounding box center [58, 49] width 60 height 13
type input "$0.00"
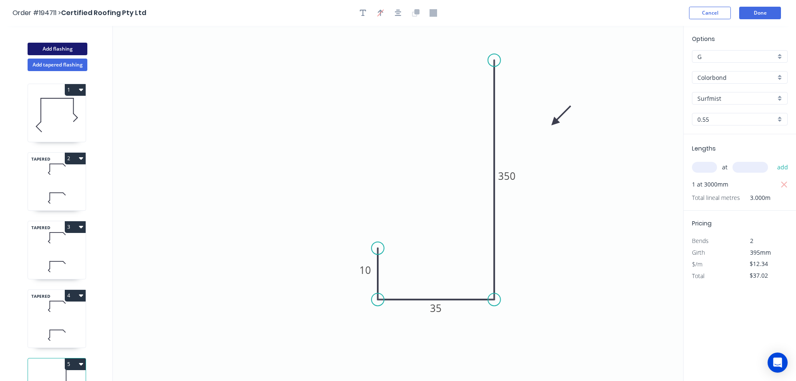
type input "$0.00"
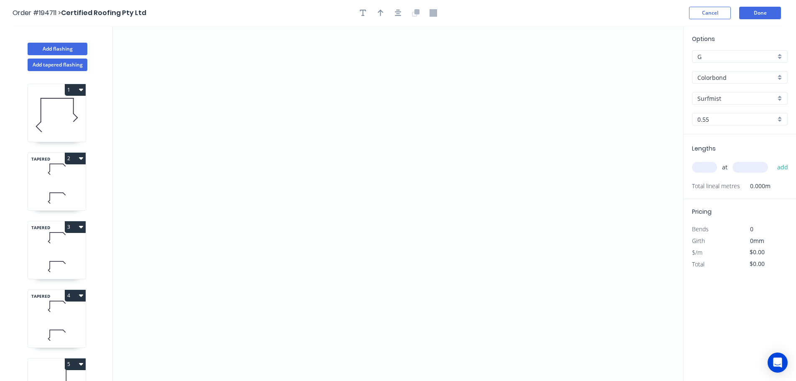
click at [709, 75] on input "Colorbond" at bounding box center [737, 77] width 78 height 9
click at [717, 151] on div "Zincalume" at bounding box center [740, 150] width 95 height 15
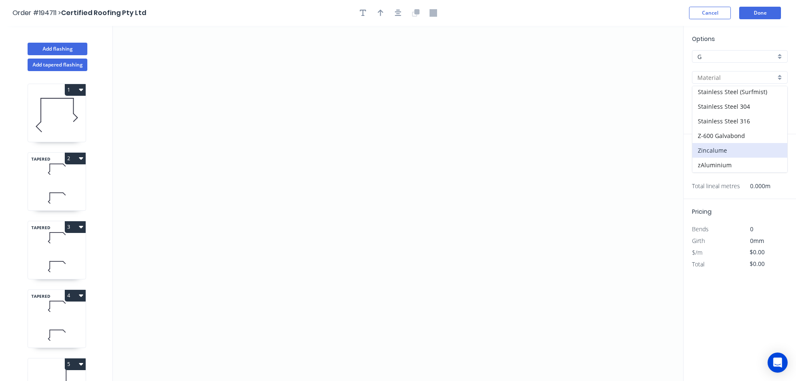
type input "Zincalume"
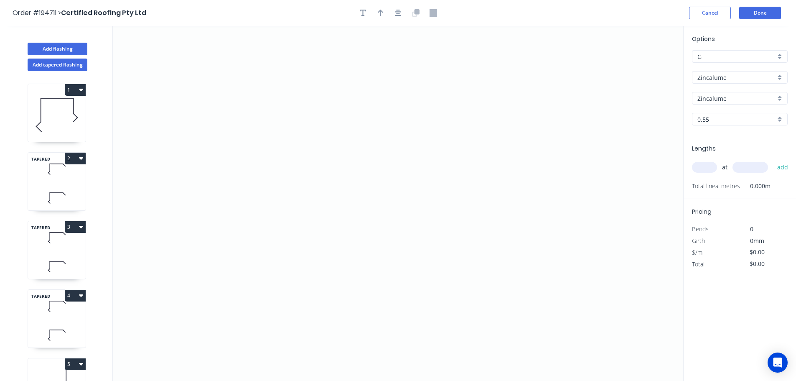
click at [707, 169] on input "text" at bounding box center [704, 167] width 25 height 11
type input "1"
type input "1000"
click at [773, 160] on button "add" at bounding box center [783, 167] width 20 height 14
click at [208, 233] on icon "0" at bounding box center [398, 203] width 571 height 355
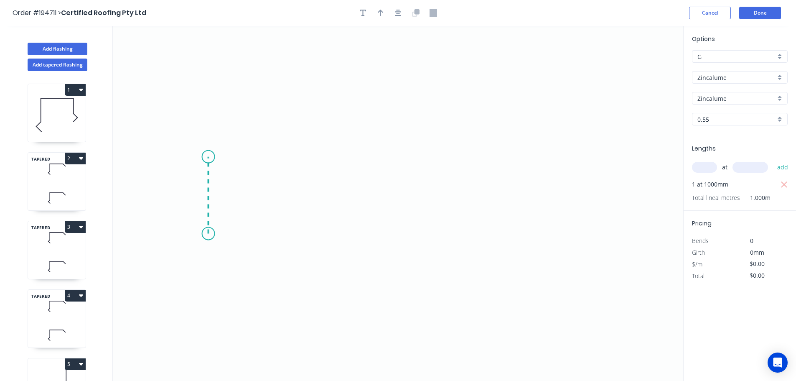
click at [207, 157] on icon "0" at bounding box center [398, 203] width 571 height 355
click at [306, 154] on icon "0 ?" at bounding box center [398, 203] width 571 height 355
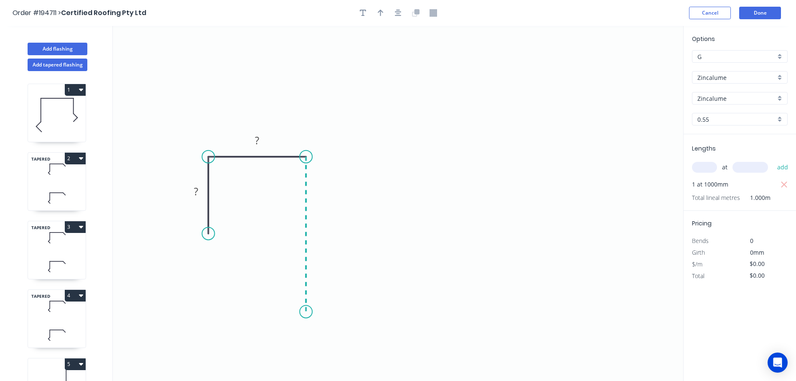
click at [297, 312] on icon "0 ? ?" at bounding box center [398, 203] width 571 height 355
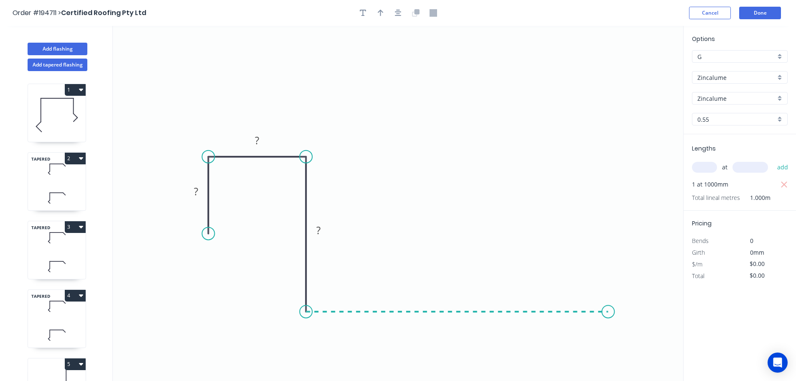
click at [609, 306] on icon "0 ? ? ?" at bounding box center [398, 203] width 571 height 355
click at [669, 368] on icon "0 ? ? ? ?" at bounding box center [398, 203] width 571 height 355
click at [669, 368] on circle at bounding box center [668, 372] width 13 height 13
click at [396, 12] on icon "button" at bounding box center [398, 13] width 7 height 7
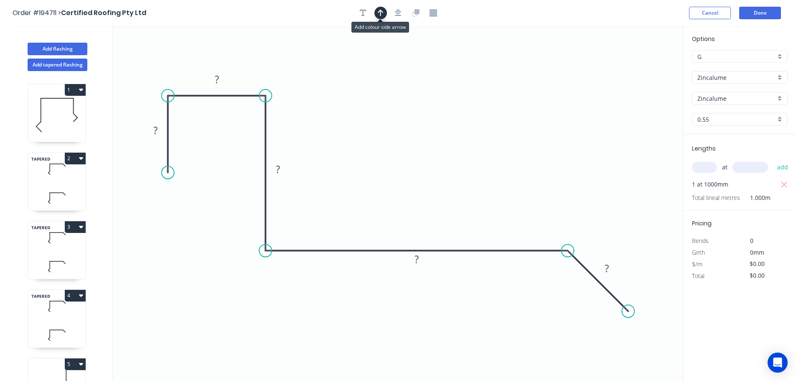
click at [380, 11] on icon "button" at bounding box center [381, 13] width 6 height 7
click at [642, 66] on icon at bounding box center [641, 58] width 8 height 27
drag, startPoint x: 642, startPoint y: 66, endPoint x: 483, endPoint y: 166, distance: 187.9
click at [482, 133] on icon at bounding box center [494, 121] width 24 height 24
click at [155, 127] on tspan "?" at bounding box center [155, 130] width 4 height 14
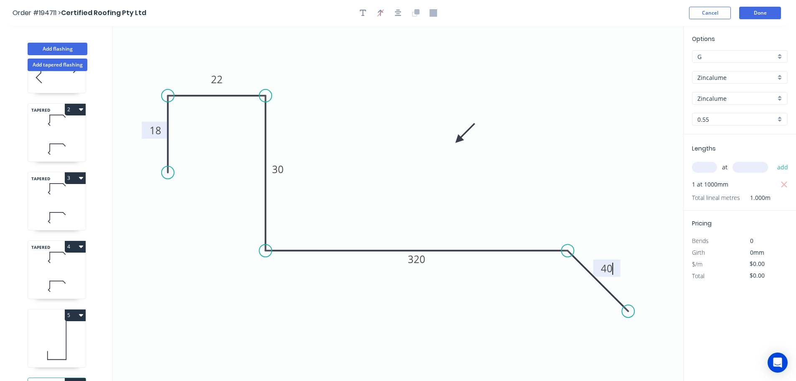
scroll to position [105, 0]
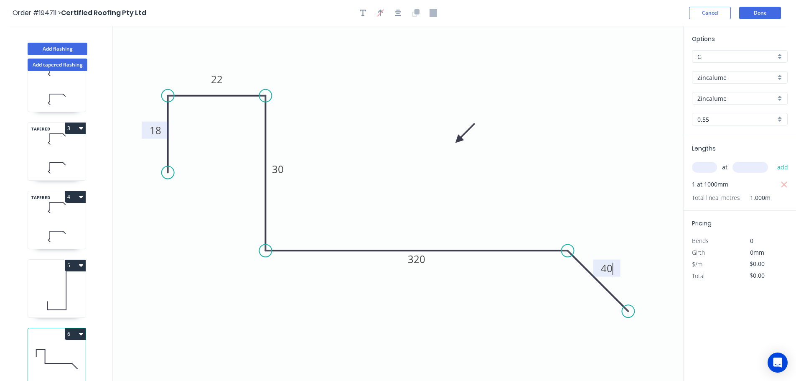
click at [69, 329] on button "6" at bounding box center [75, 334] width 21 height 12
type input "$14.73"
click at [32, 349] on div "Duplicate" at bounding box center [46, 355] width 64 height 12
type input "$0.00"
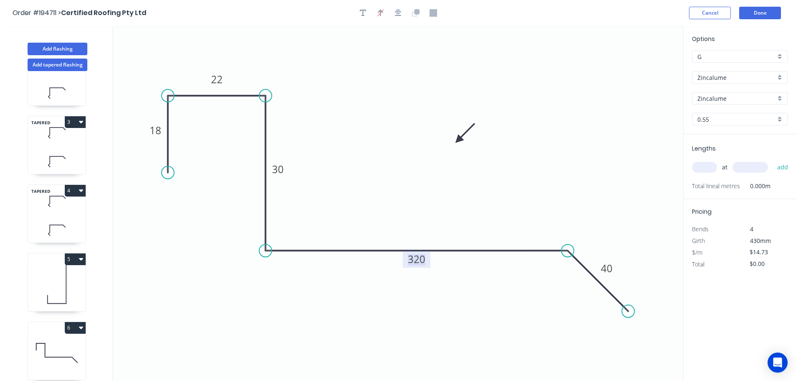
click at [418, 261] on tspan "320" at bounding box center [417, 259] width 18 height 14
type input "$23.65"
drag, startPoint x: 698, startPoint y: 159, endPoint x: 703, endPoint y: 164, distance: 6.5
click at [703, 164] on div "at add" at bounding box center [740, 167] width 97 height 23
click at [703, 167] on input "text" at bounding box center [704, 167] width 25 height 11
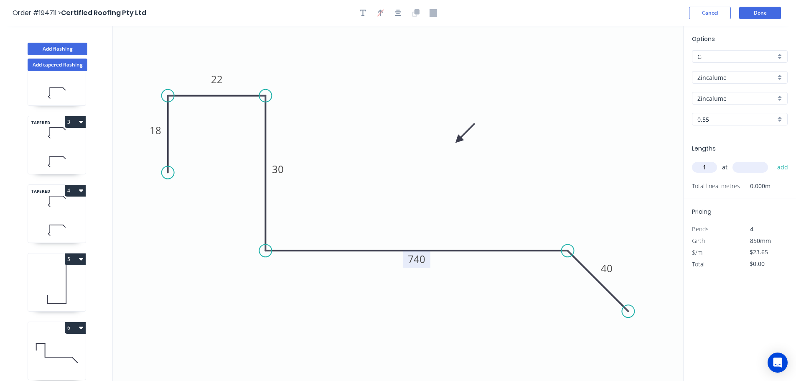
type input "1"
type input "2600"
click at [773, 160] on button "add" at bounding box center [783, 167] width 20 height 14
type input "$61.49"
click at [55, 47] on button "Add flashing" at bounding box center [58, 49] width 60 height 13
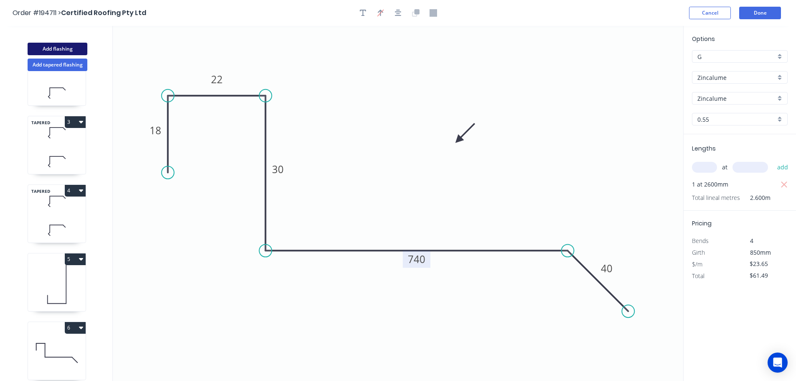
type input "$0.00"
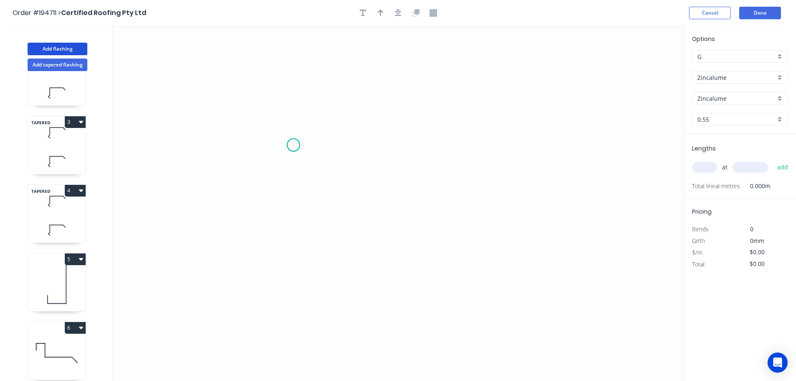
click at [293, 145] on icon "0" at bounding box center [398, 203] width 571 height 355
click at [529, 136] on icon "0" at bounding box center [398, 203] width 571 height 355
click at [605, 222] on icon "0 ?" at bounding box center [398, 203] width 571 height 355
click at [605, 222] on circle at bounding box center [604, 220] width 13 height 13
click at [581, 164] on rect at bounding box center [575, 169] width 27 height 17
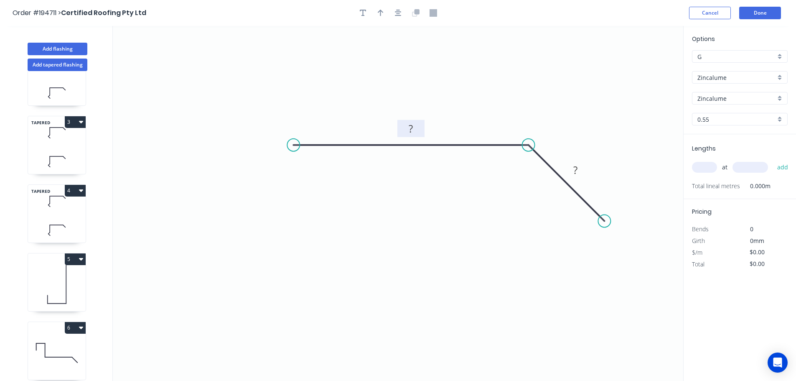
drag, startPoint x: 413, startPoint y: 127, endPoint x: 408, endPoint y: 128, distance: 5.4
click at [413, 127] on g "?" at bounding box center [411, 129] width 17 height 14
click at [378, 15] on icon "button" at bounding box center [381, 13] width 6 height 8
type input "$5.22"
click at [641, 67] on icon at bounding box center [641, 58] width 8 height 27
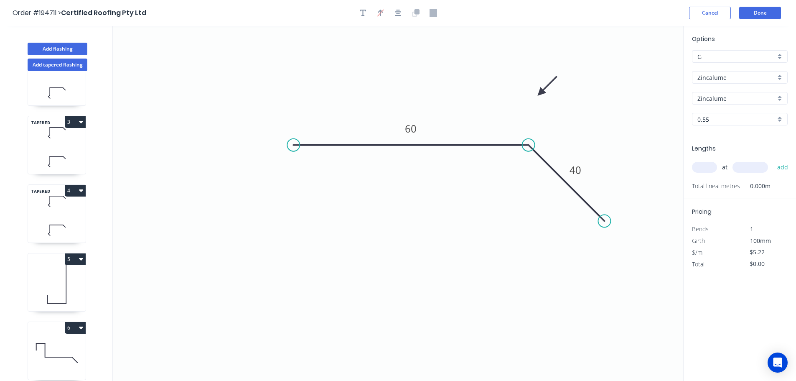
drag, startPoint x: 641, startPoint y: 67, endPoint x: 528, endPoint y: 99, distance: 117.9
click at [535, 97] on icon at bounding box center [547, 86] width 24 height 24
click at [701, 168] on input "text" at bounding box center [704, 167] width 25 height 11
type input "1"
type input "2400"
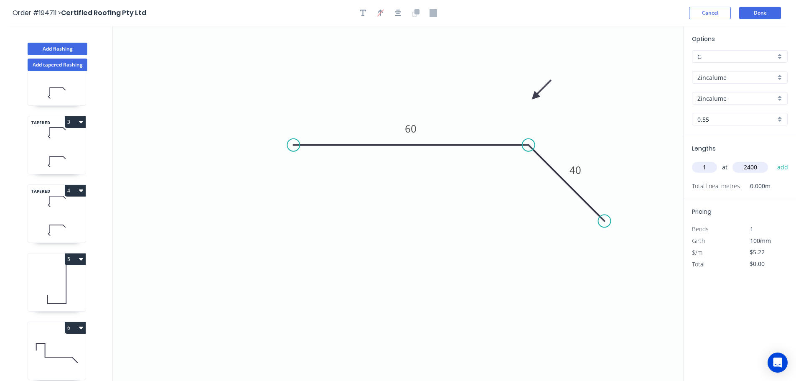
click at [773, 160] on button "add" at bounding box center [783, 167] width 20 height 14
type input "$12.53"
click at [751, 14] on button "Done" at bounding box center [760, 13] width 42 height 13
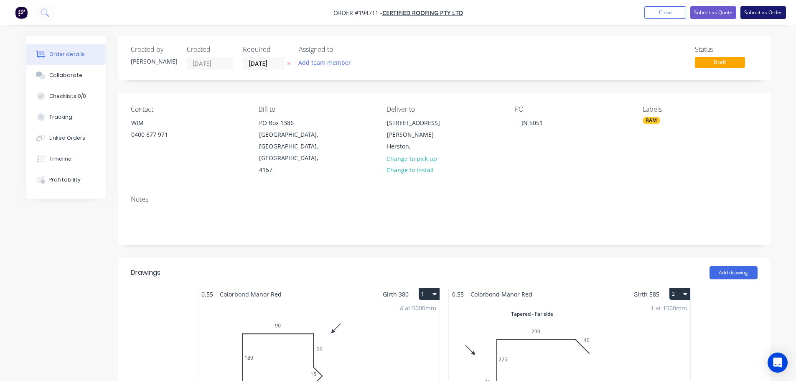
click at [770, 10] on button "Submit as Order" at bounding box center [764, 12] width 46 height 13
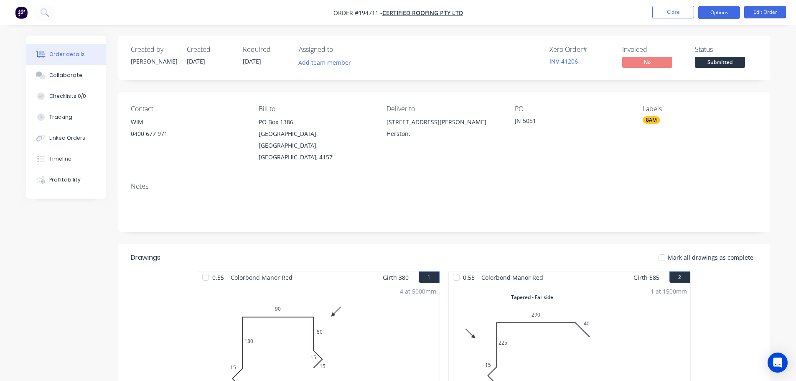
click at [716, 9] on button "Options" at bounding box center [719, 12] width 42 height 13
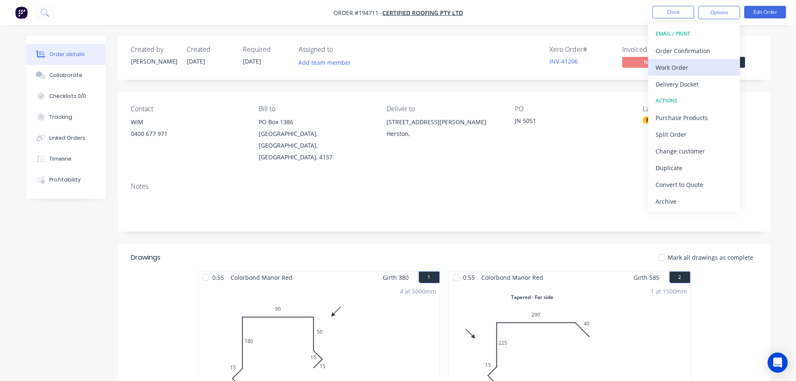
click at [667, 69] on div "Work Order" at bounding box center [694, 67] width 77 height 12
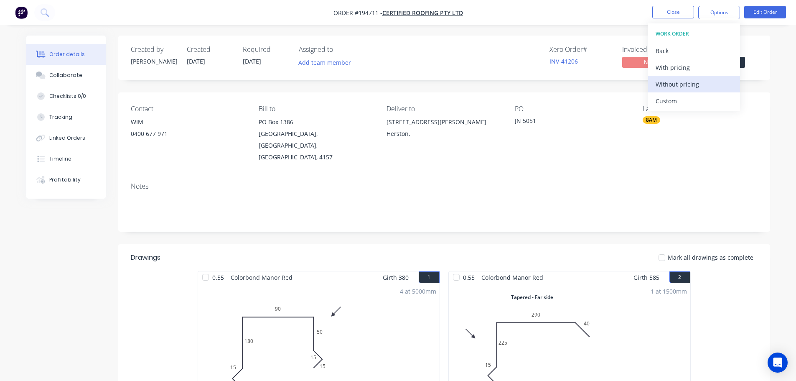
click at [670, 86] on div "Without pricing" at bounding box center [694, 84] width 77 height 12
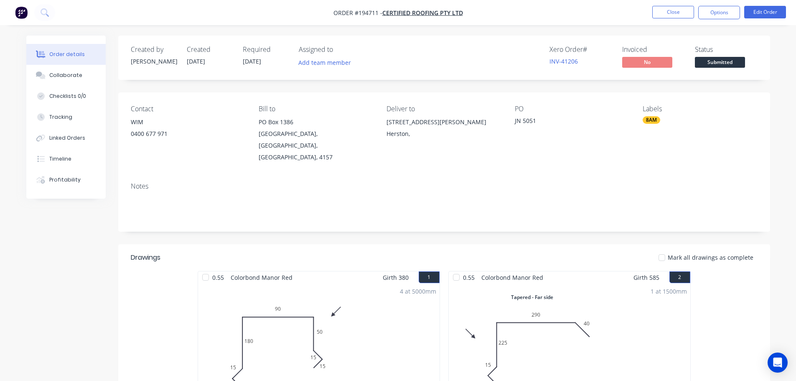
drag, startPoint x: 413, startPoint y: 33, endPoint x: 416, endPoint y: 48, distance: 15.1
click at [672, 11] on button "Close" at bounding box center [673, 12] width 42 height 13
